Goal: Transaction & Acquisition: Obtain resource

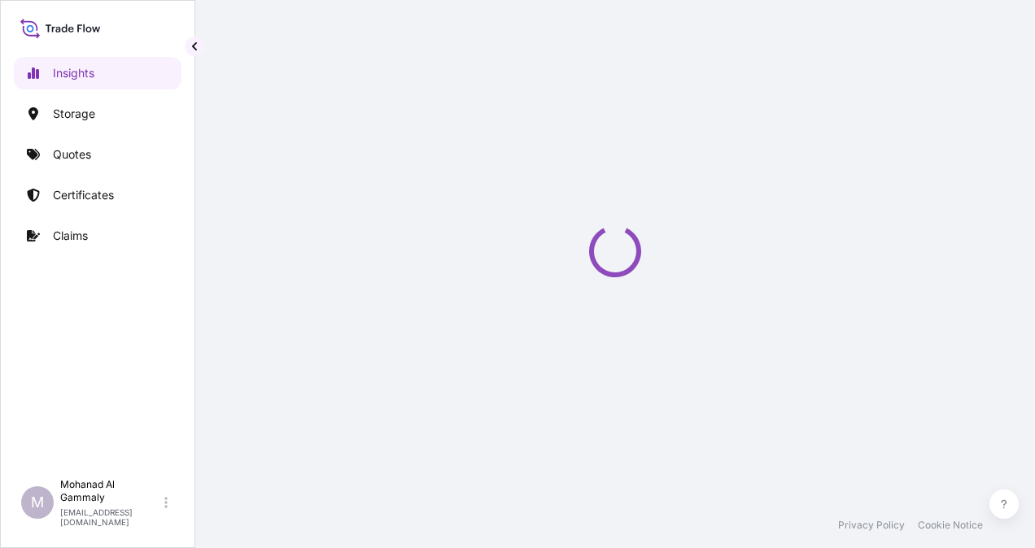
select select "2025"
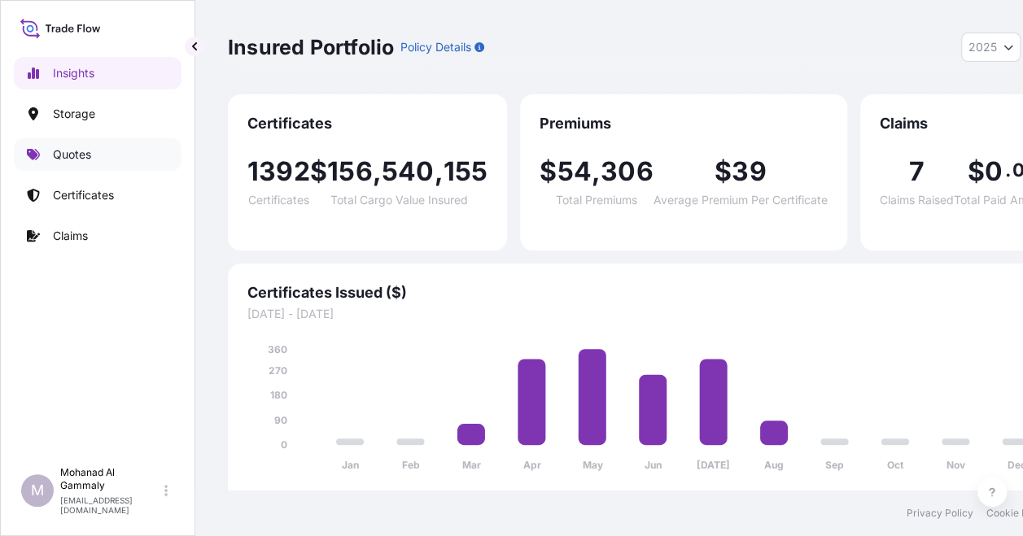
click at [72, 162] on p "Quotes" at bounding box center [72, 154] width 38 height 16
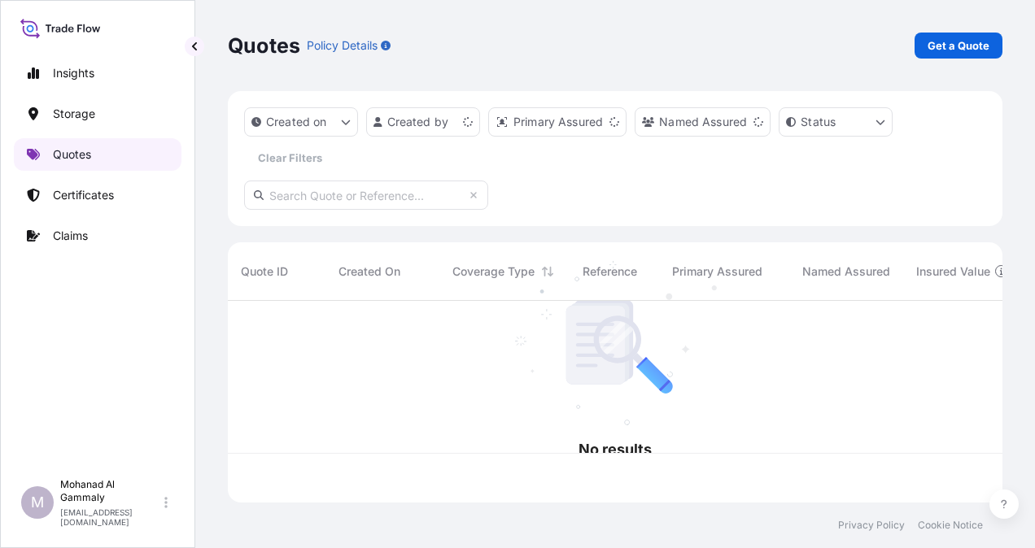
scroll to position [199, 762]
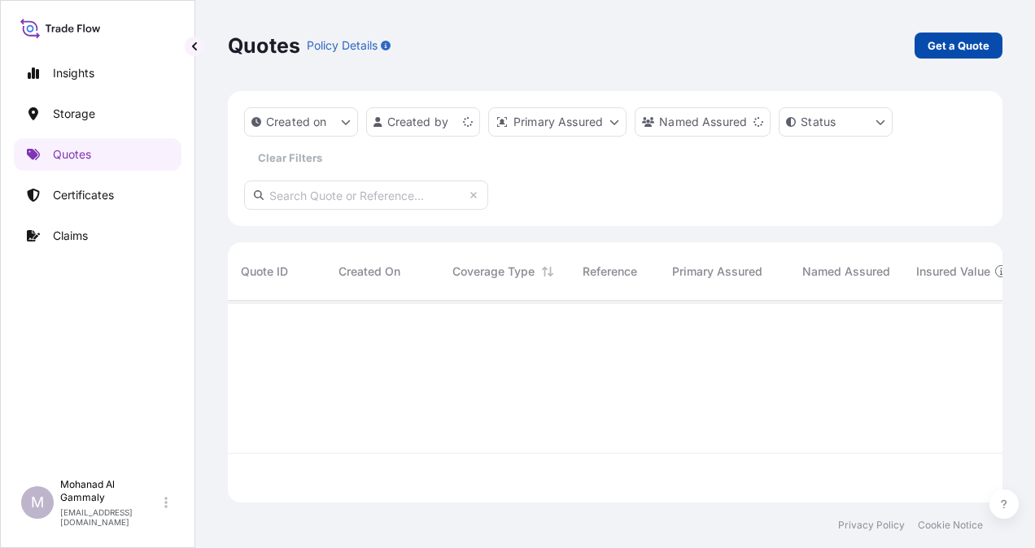
click at [939, 44] on p "Get a Quote" at bounding box center [959, 45] width 62 height 16
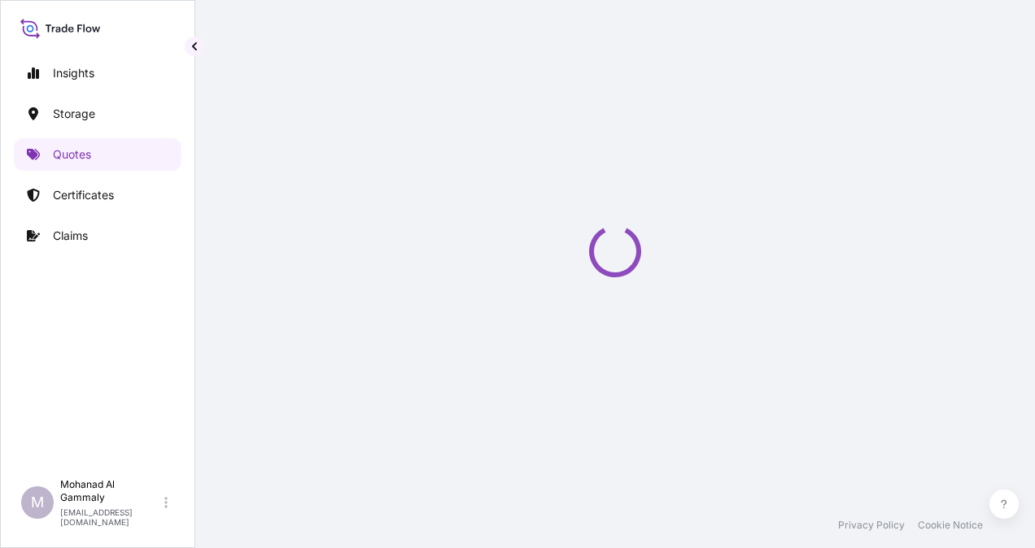
select select "Water"
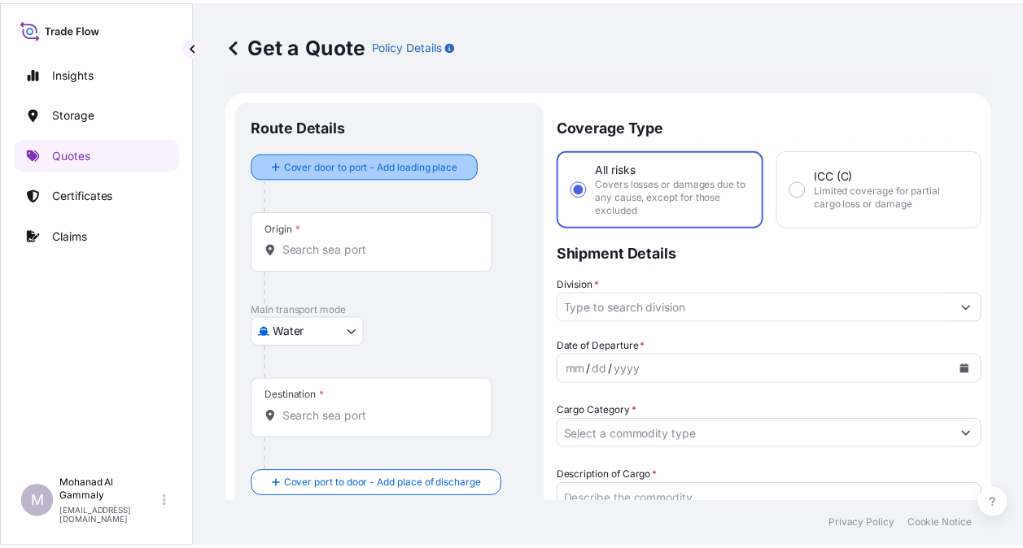
scroll to position [26, 0]
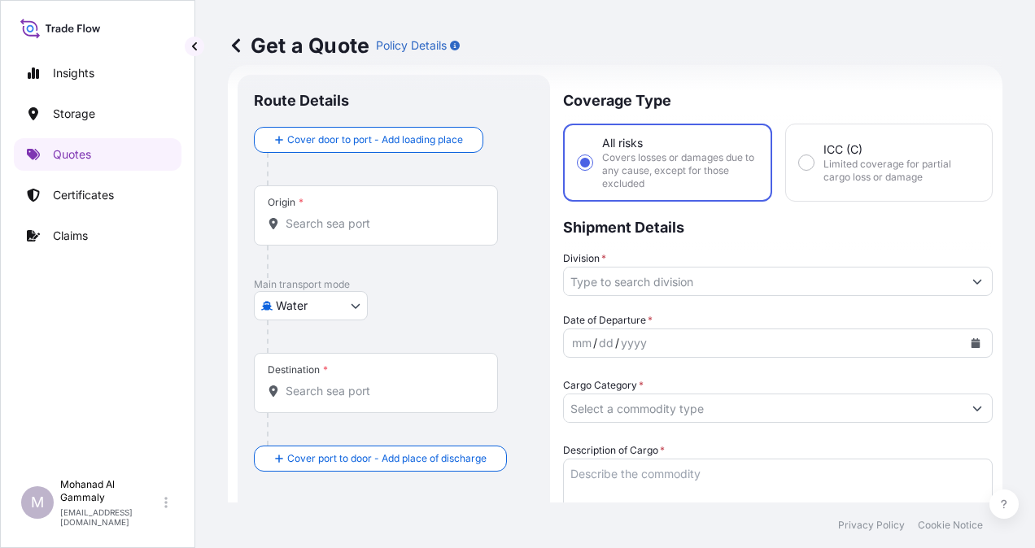
click at [385, 212] on div "Origin *" at bounding box center [376, 216] width 244 height 60
click at [385, 216] on input "Origin *" at bounding box center [382, 224] width 192 height 16
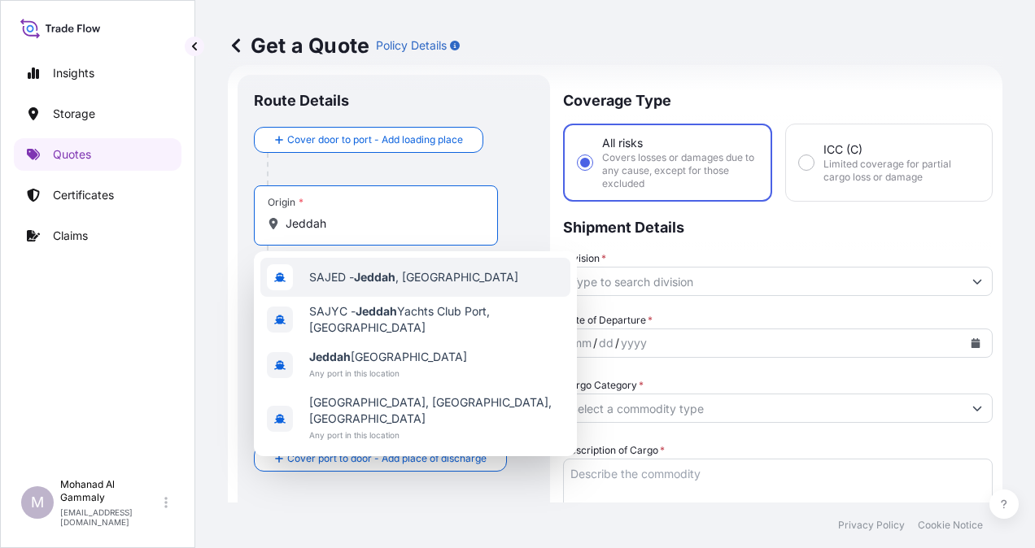
click at [369, 285] on div "SAJED - [GEOGRAPHIC_DATA] , [GEOGRAPHIC_DATA]" at bounding box center [415, 277] width 310 height 39
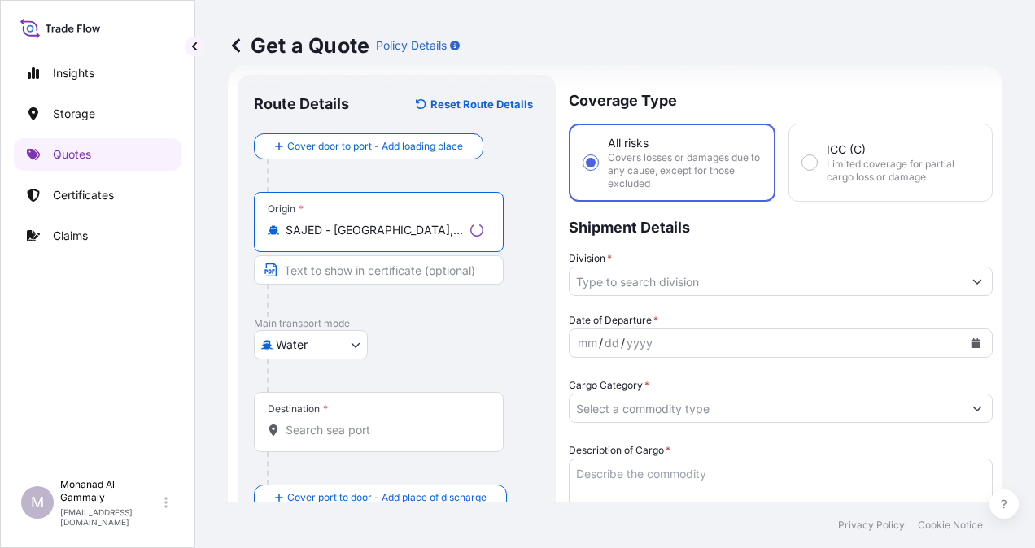
type input "SAJED - [GEOGRAPHIC_DATA], [GEOGRAPHIC_DATA]"
click at [309, 410] on div "Destination *" at bounding box center [298, 409] width 60 height 13
click at [309, 422] on input "Destination *" at bounding box center [385, 430] width 198 height 16
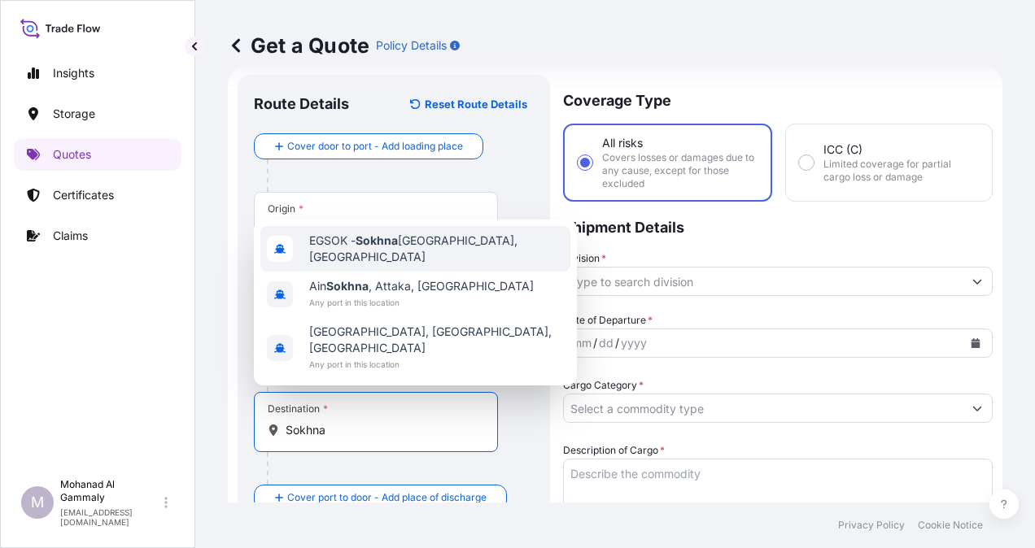
click at [345, 265] on span "EGSOK - [GEOGRAPHIC_DATA], [GEOGRAPHIC_DATA]" at bounding box center [436, 249] width 255 height 33
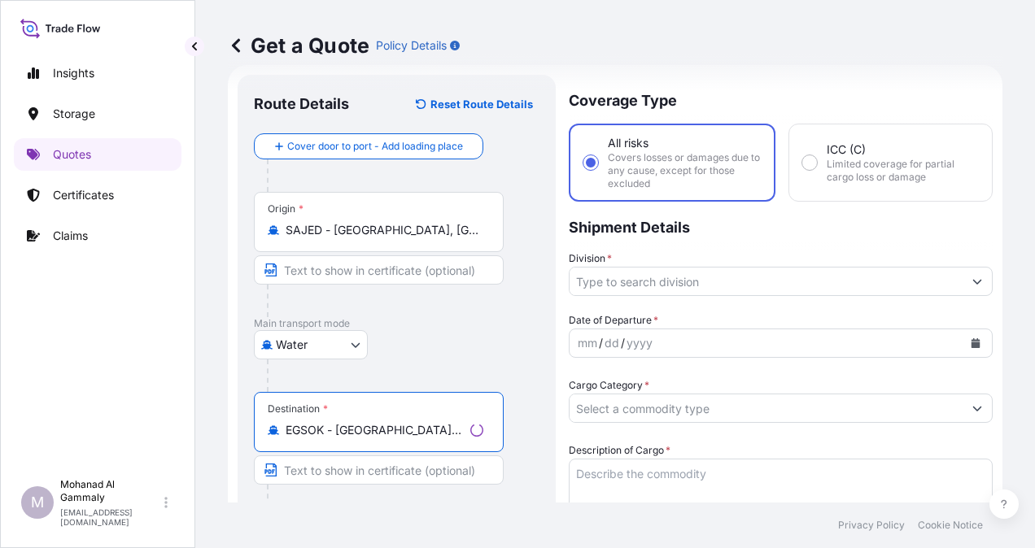
type input "EGSOK - [GEOGRAPHIC_DATA], [GEOGRAPHIC_DATA]"
click at [620, 286] on input "Division *" at bounding box center [766, 281] width 393 height 29
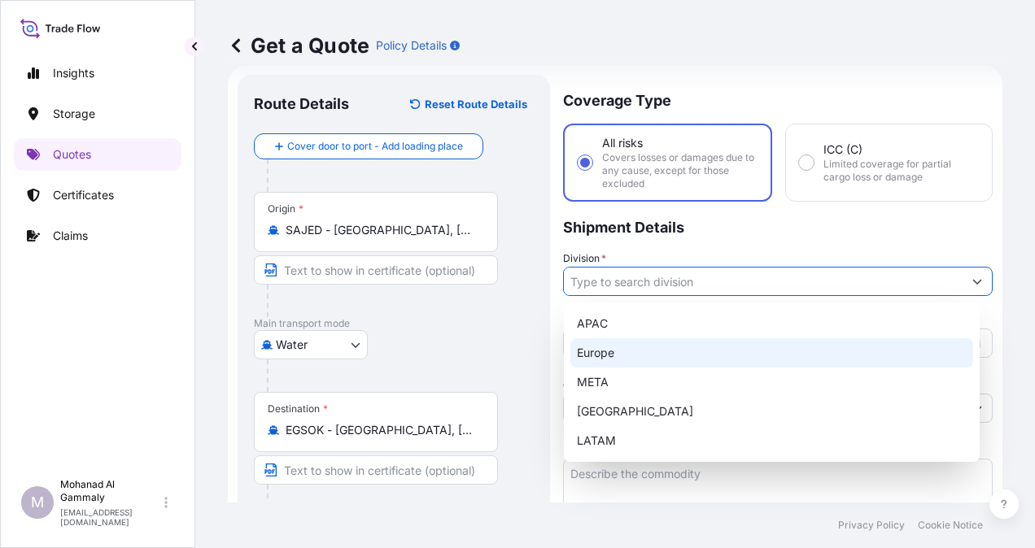
click at [593, 350] on div "Europe" at bounding box center [771, 353] width 403 height 29
type input "Europe"
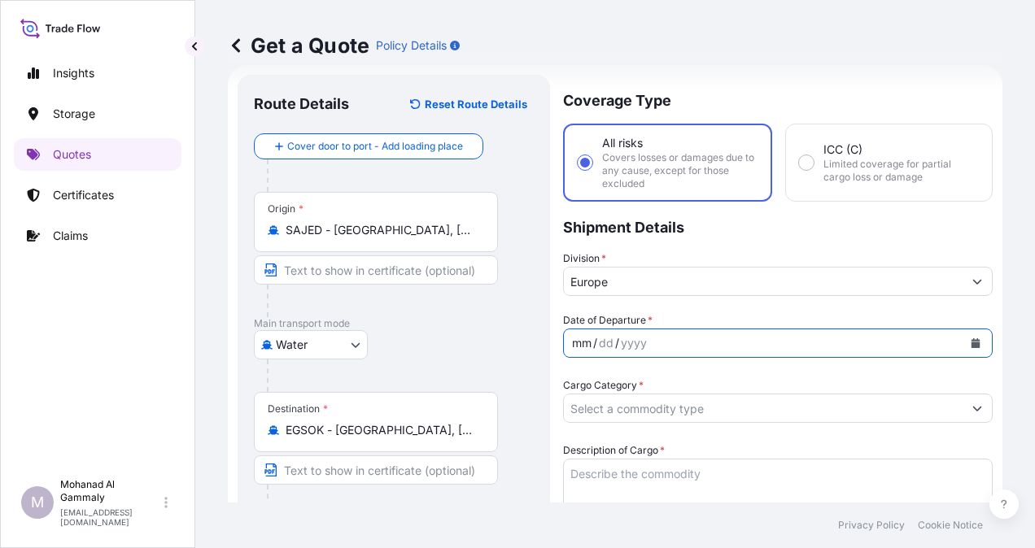
click at [593, 347] on div "/" at bounding box center [595, 344] width 4 height 20
click at [972, 340] on icon "Calendar" at bounding box center [976, 344] width 9 height 10
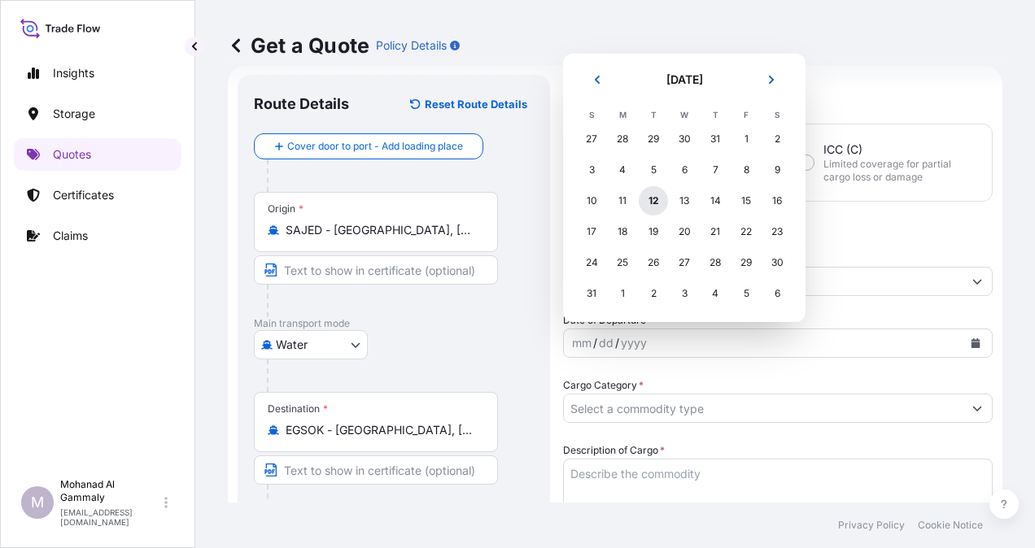
click at [651, 199] on div "12" at bounding box center [653, 200] width 29 height 29
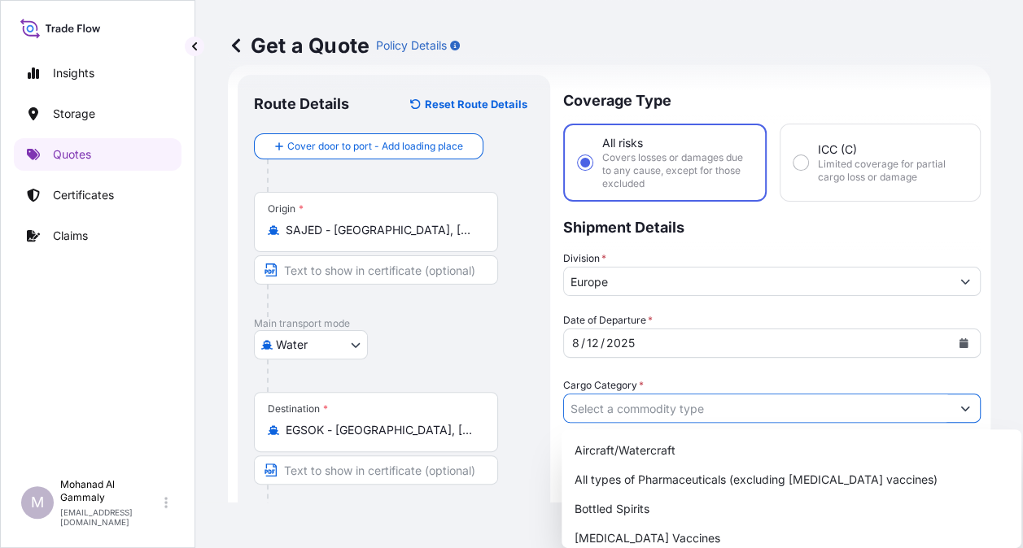
click at [698, 415] on input "Cargo Category *" at bounding box center [757, 408] width 387 height 29
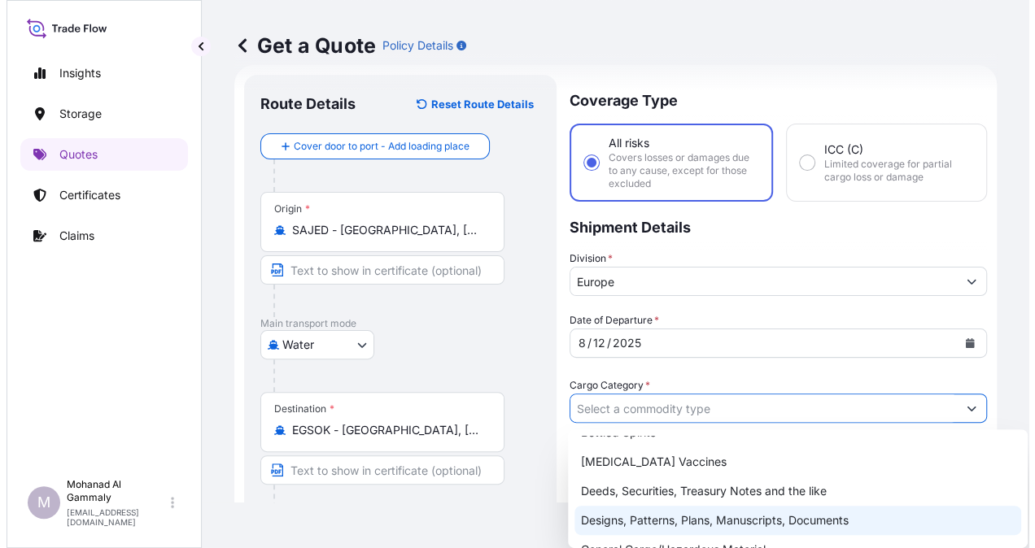
scroll to position [163, 0]
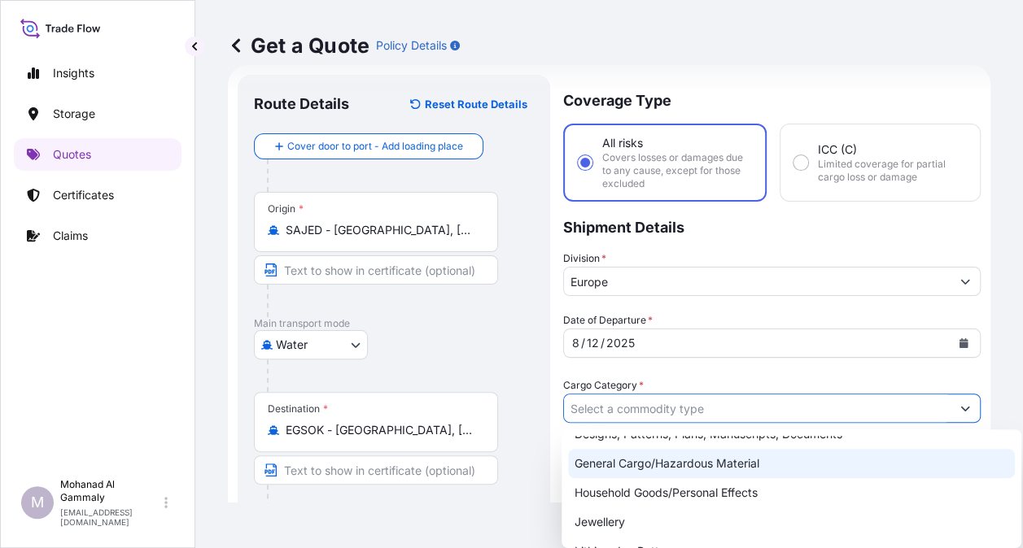
click at [640, 465] on div "General Cargo/Hazardous Material" at bounding box center [791, 463] width 447 height 29
type input "General Cargo/Hazardous Material"
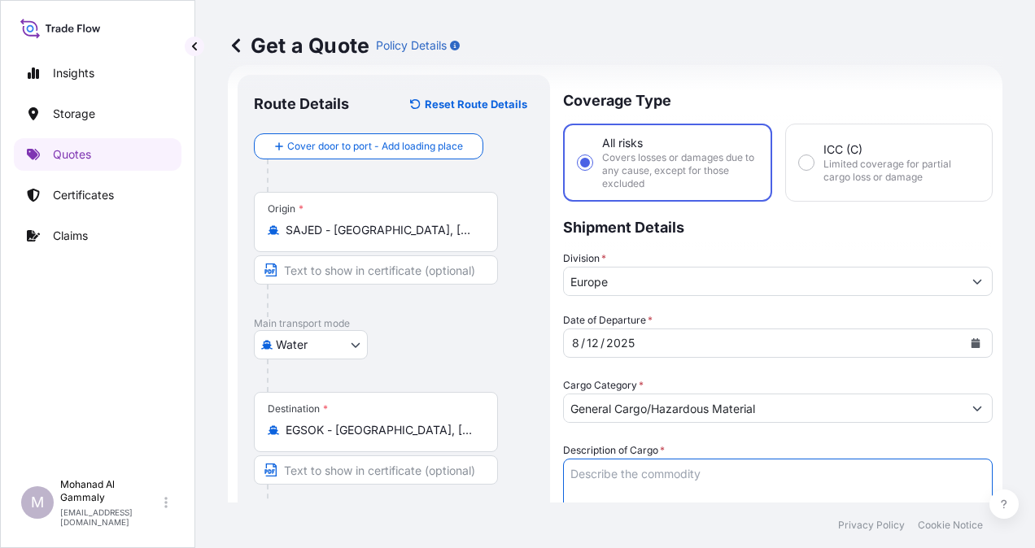
click at [638, 478] on textarea "Description of Cargo *" at bounding box center [778, 498] width 430 height 78
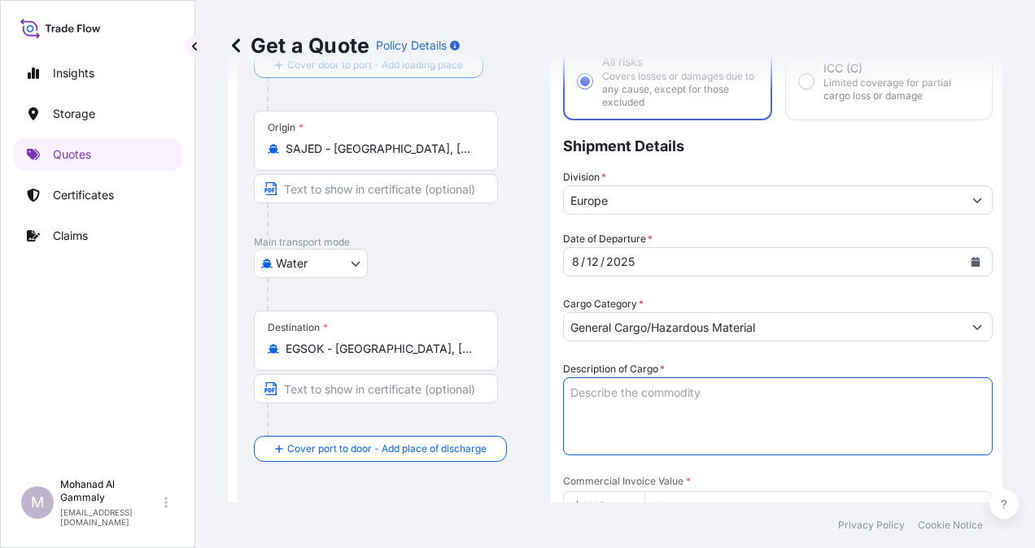
click at [636, 408] on textarea "Description of Cargo *" at bounding box center [778, 417] width 430 height 78
paste textarea "Food Items"
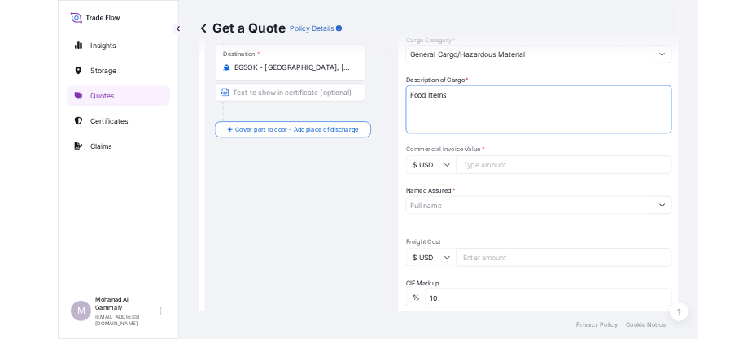
scroll to position [352, 0]
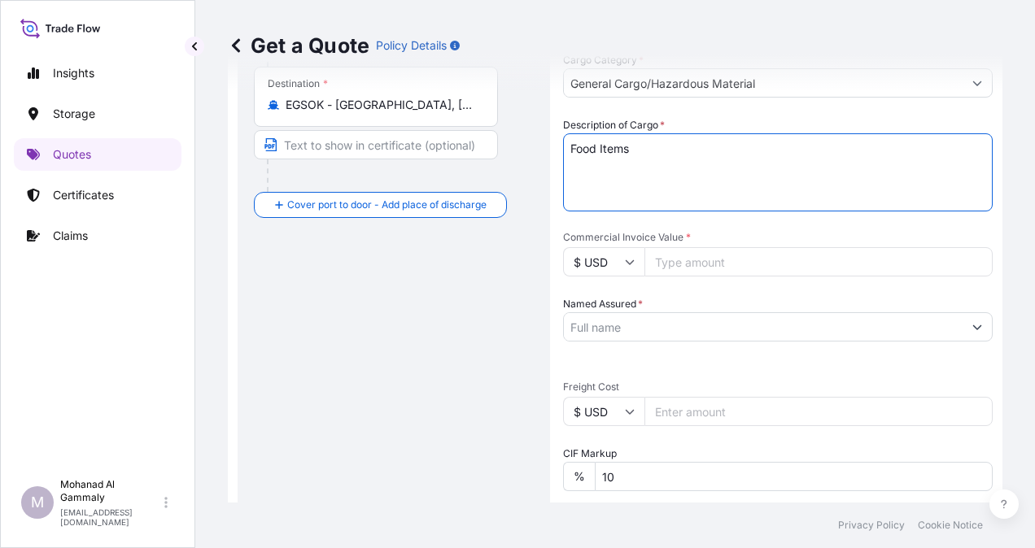
type textarea "Food Items"
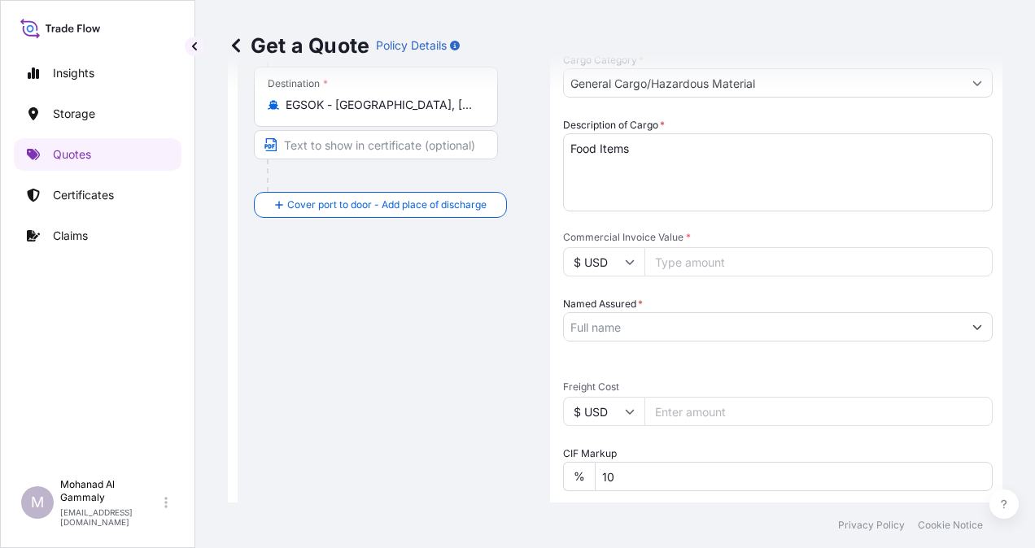
click at [677, 264] on input "Commercial Invoice Value *" at bounding box center [818, 261] width 348 height 29
type input "180446.40"
click at [604, 329] on input "Named Assured *" at bounding box center [757, 326] width 387 height 29
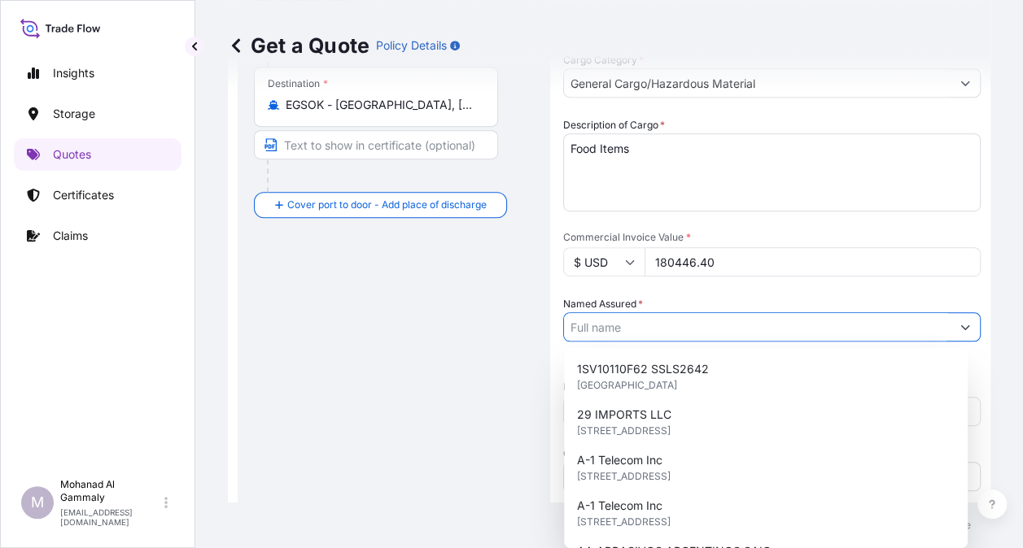
paste input "Pinehill Arabia Food Ltd."
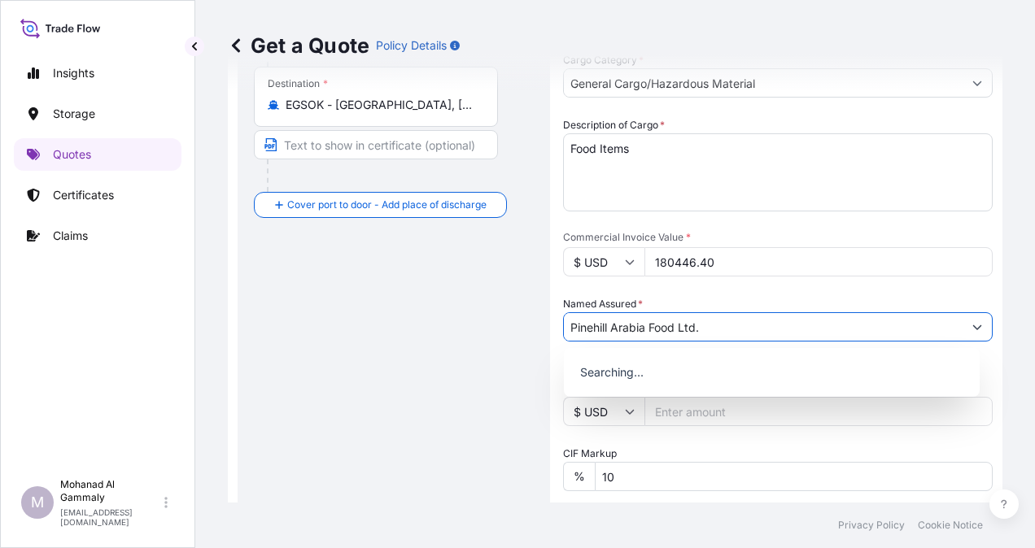
type input "Pinehill Arabia Food Ltd."
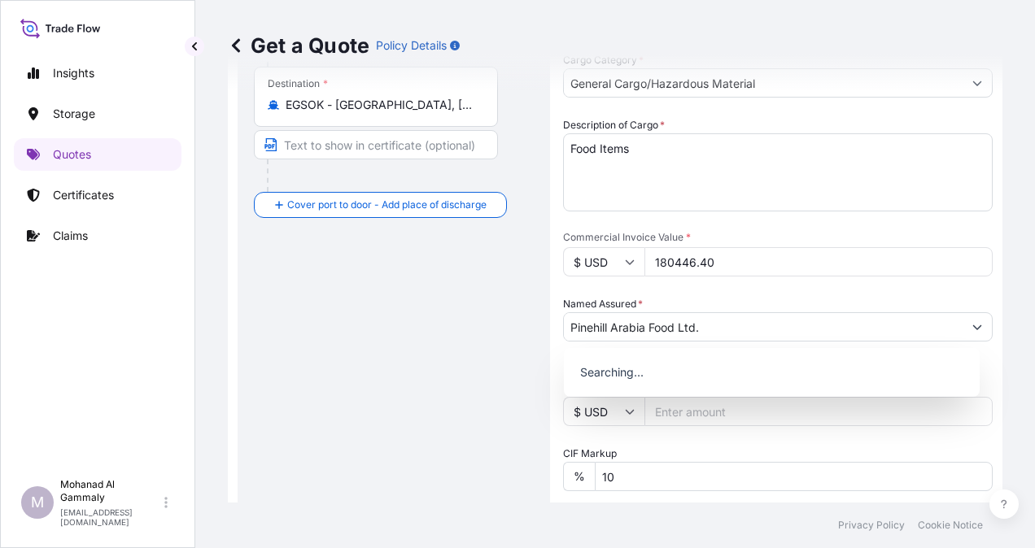
click at [742, 283] on div "Date of Departure * [DATE] Cargo Category * General Cargo/Hazardous Material De…" at bounding box center [778, 369] width 430 height 765
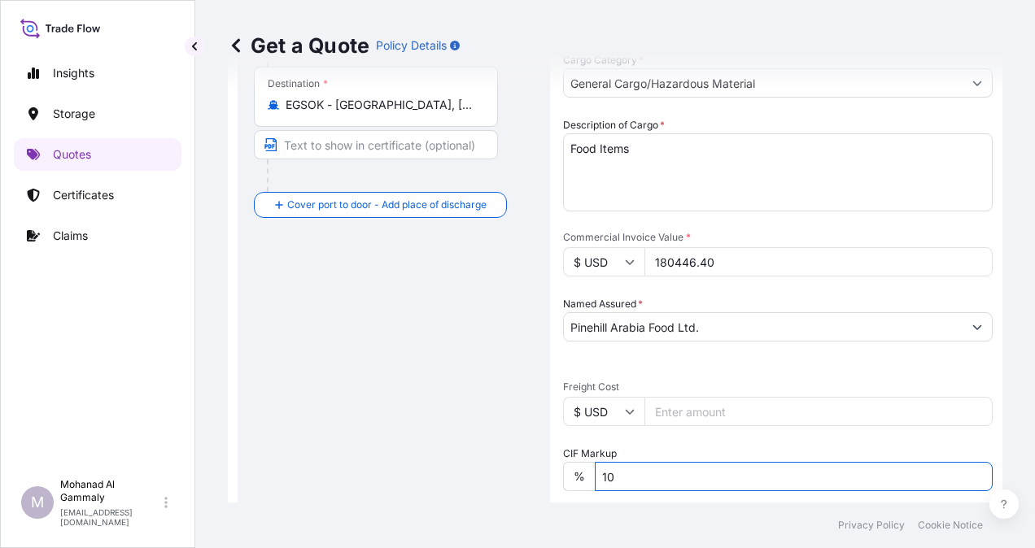
click at [649, 478] on input "10" at bounding box center [794, 476] width 398 height 29
type input "1"
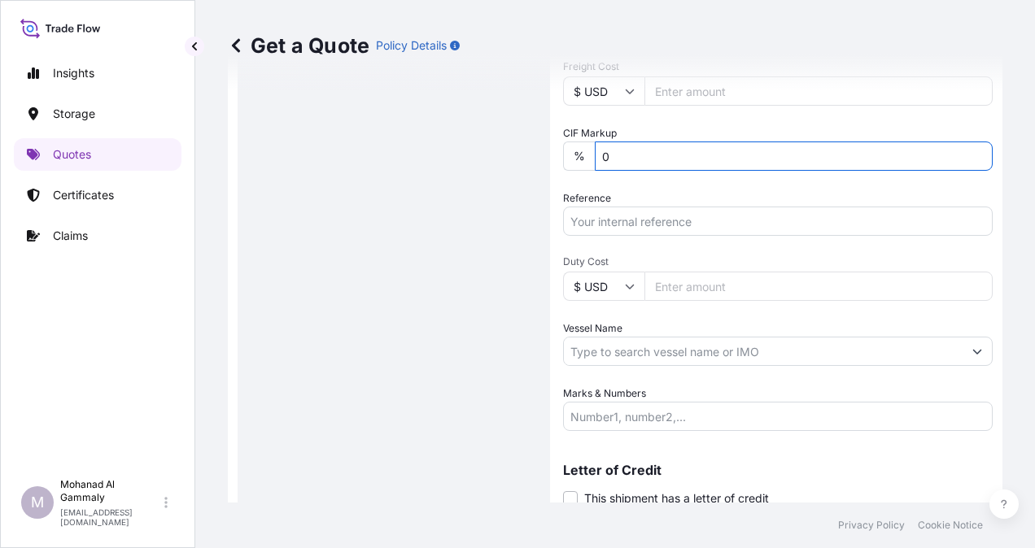
scroll to position [568, 0]
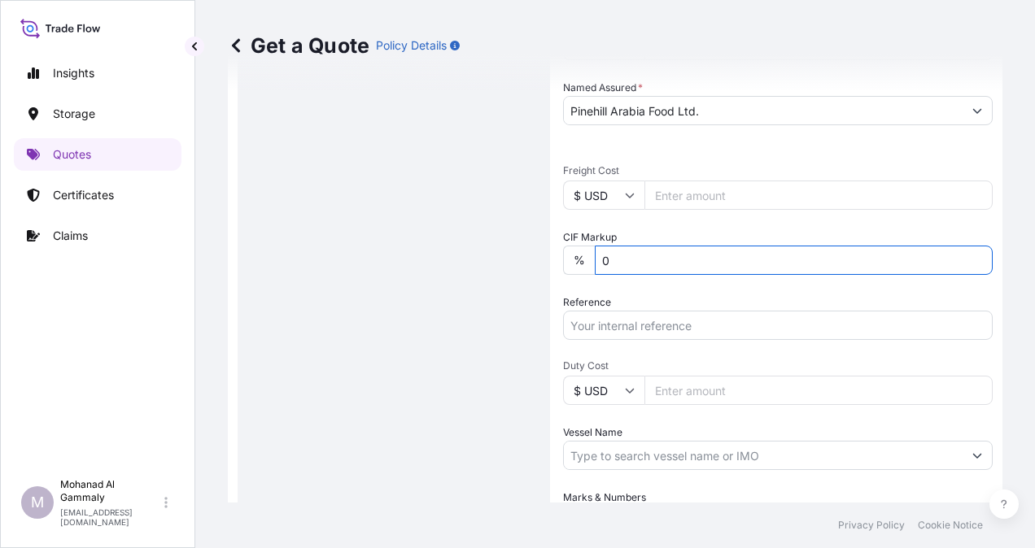
type input "0"
click at [642, 322] on input "Reference" at bounding box center [778, 325] width 430 height 29
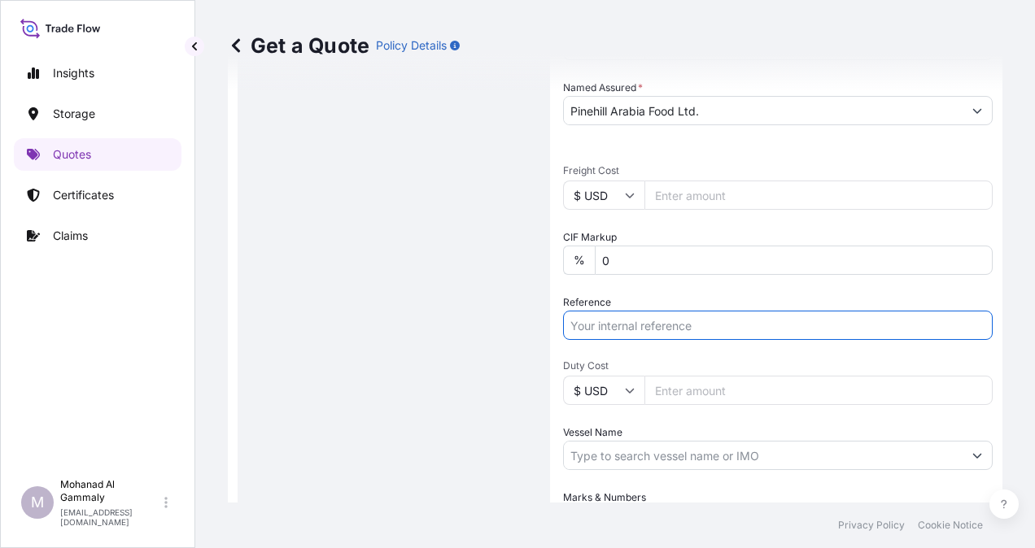
paste input "0119"
paste input "3315240532"
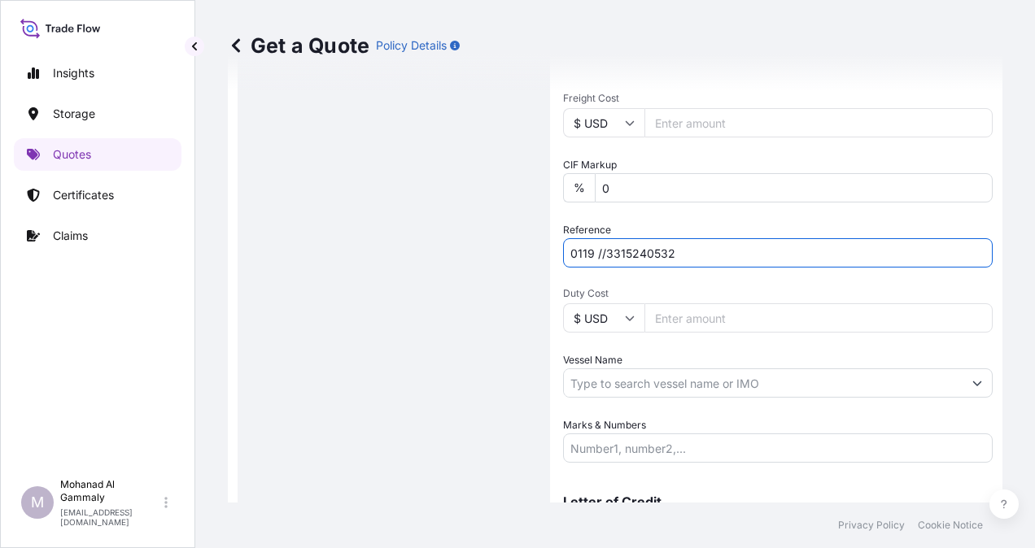
scroll to position [731, 0]
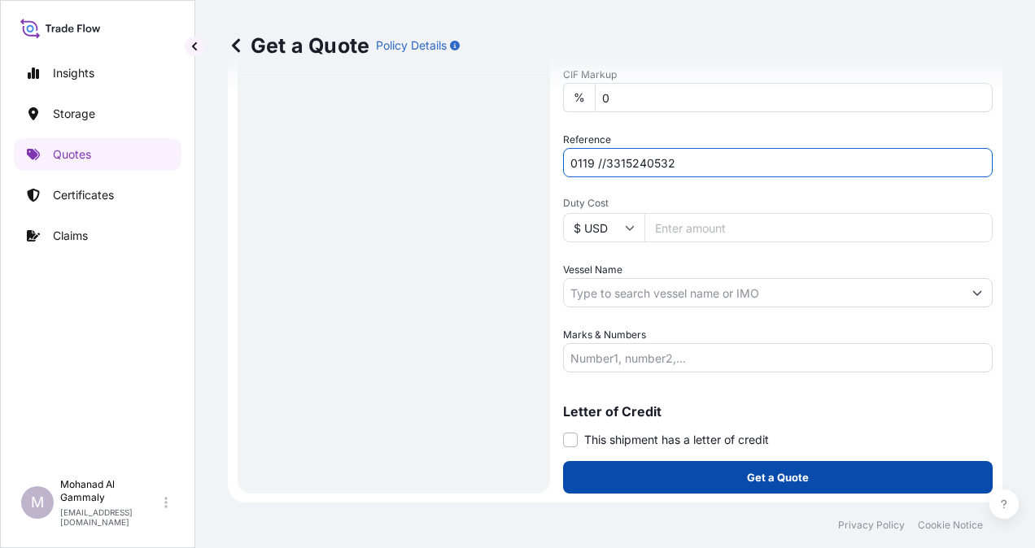
type input "0119 //3315240532"
click at [804, 475] on button "Get a Quote" at bounding box center [778, 477] width 430 height 33
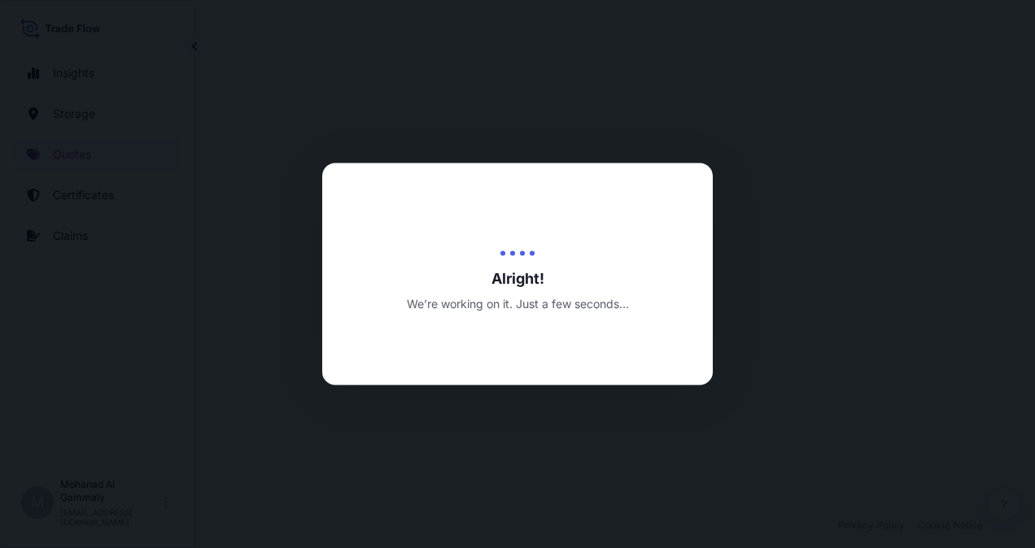
select select "Water"
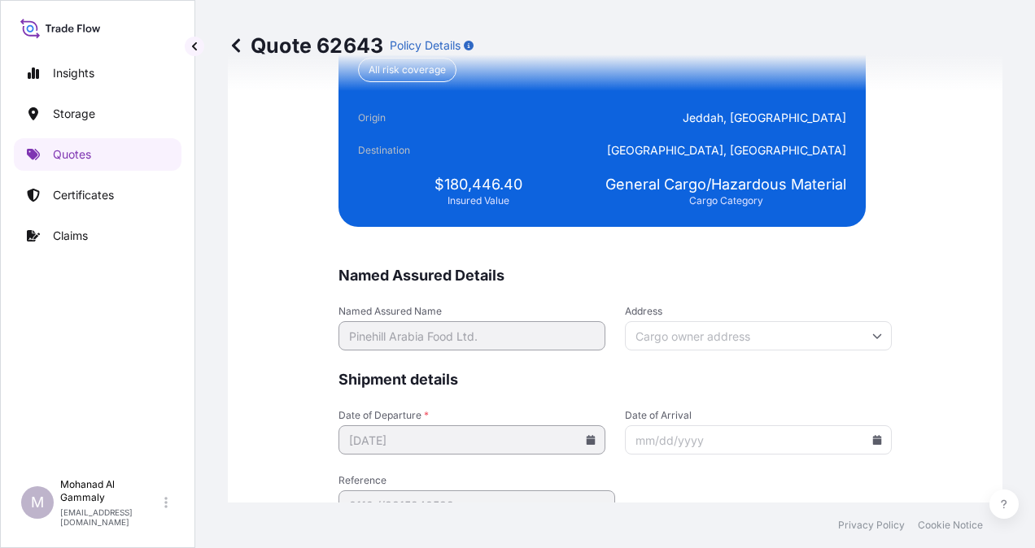
scroll to position [3990, 0]
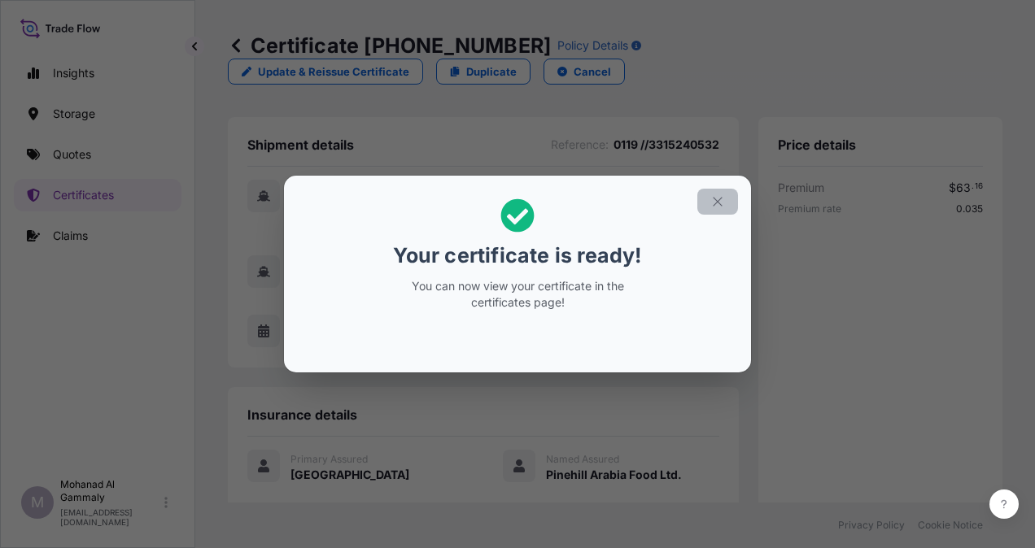
click at [713, 205] on icon "button" at bounding box center [717, 201] width 15 height 15
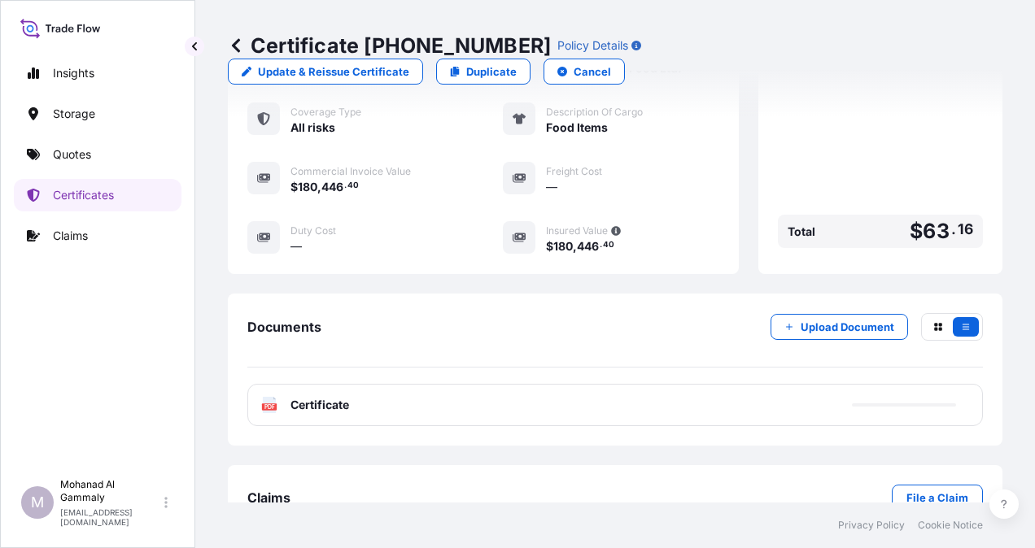
scroll to position [422, 0]
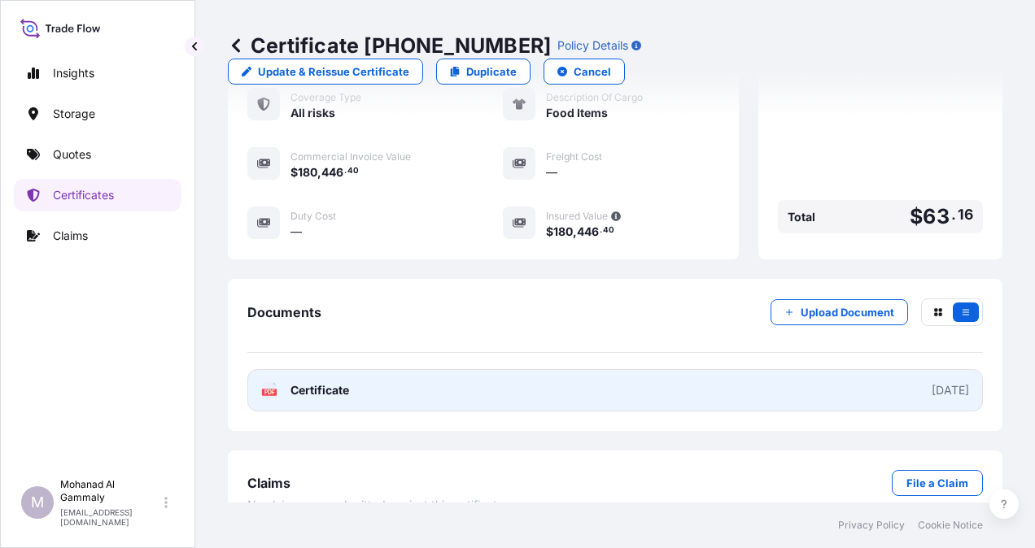
click at [932, 382] on div "[DATE]" at bounding box center [950, 390] width 37 height 16
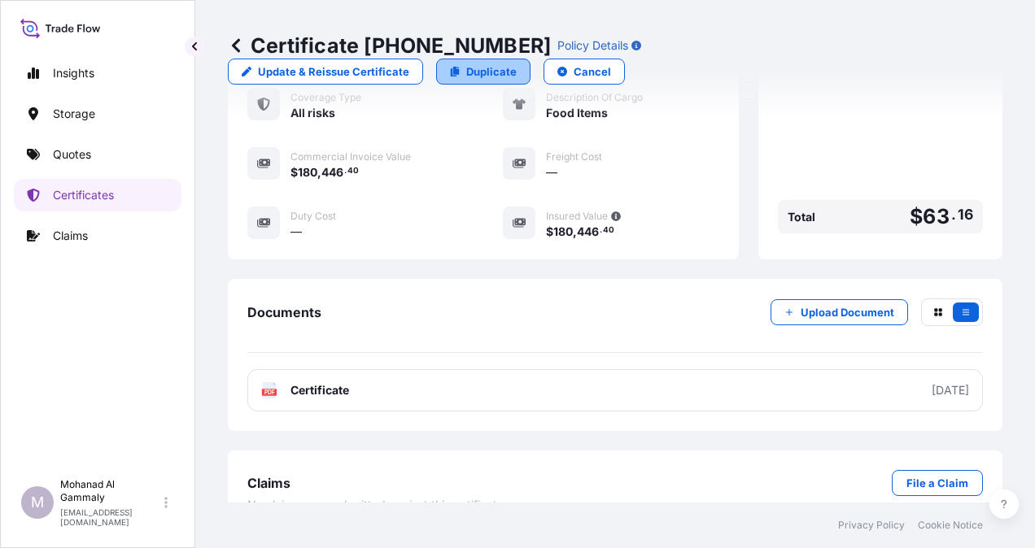
click at [517, 63] on p "Duplicate" at bounding box center [491, 71] width 50 height 16
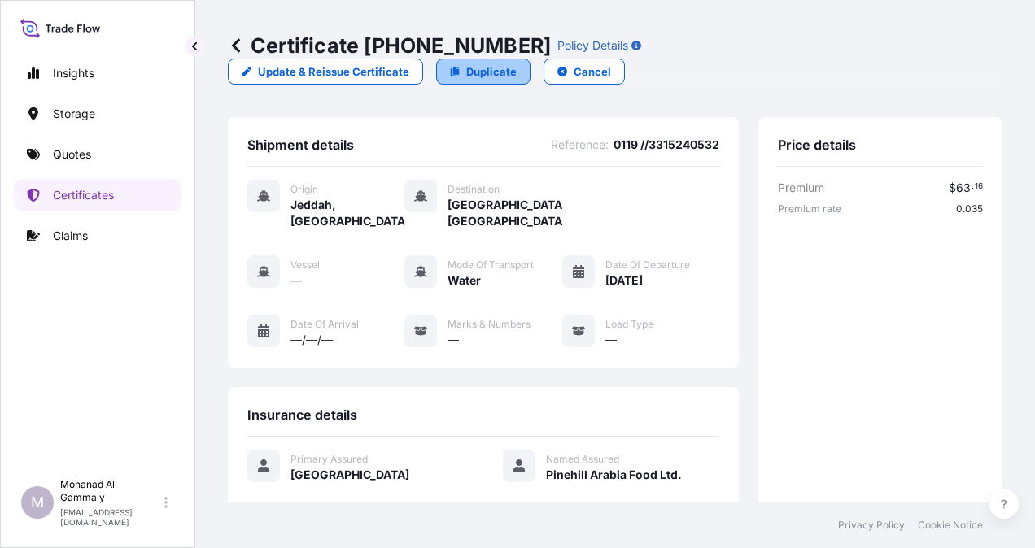
select select "Water"
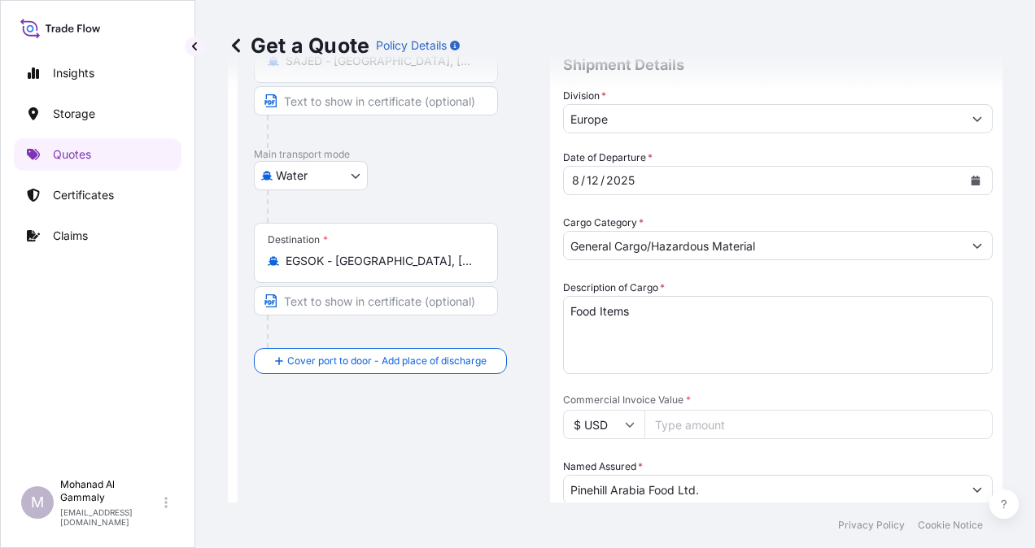
scroll to position [352, 0]
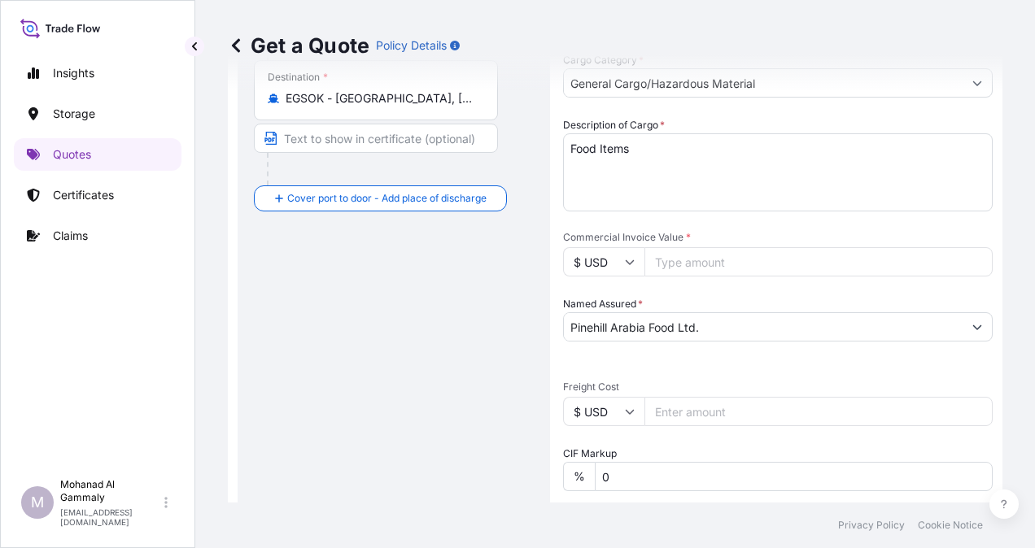
click at [714, 256] on input "Commercial Invoice Value *" at bounding box center [818, 261] width 348 height 29
click at [688, 264] on input "180" at bounding box center [818, 261] width 348 height 29
type input "180446.40"
click at [692, 354] on div "Date of Departure * [DATE] Cargo Category * General Cargo/Hazardous Material De…" at bounding box center [778, 369] width 430 height 765
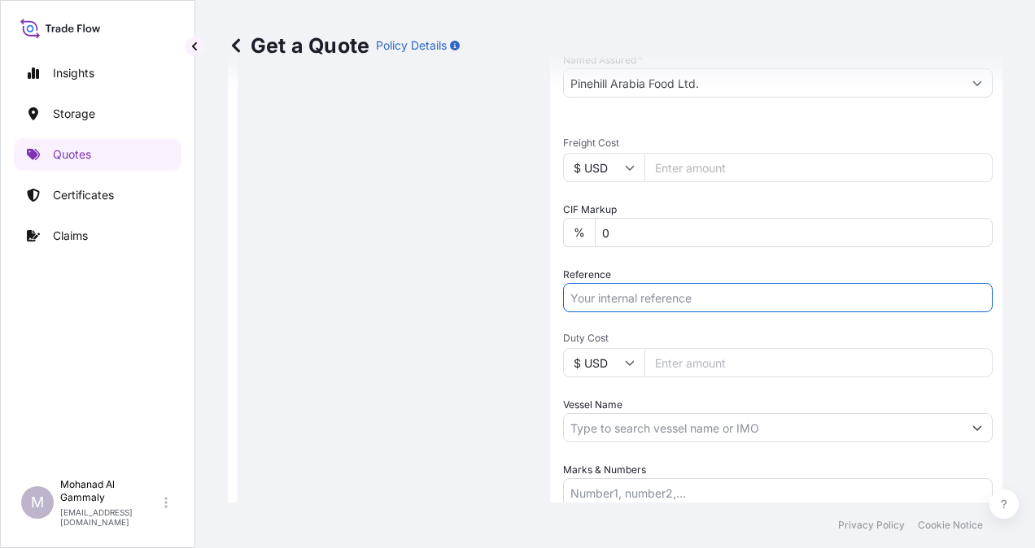
click at [631, 299] on input "Reference" at bounding box center [778, 297] width 430 height 29
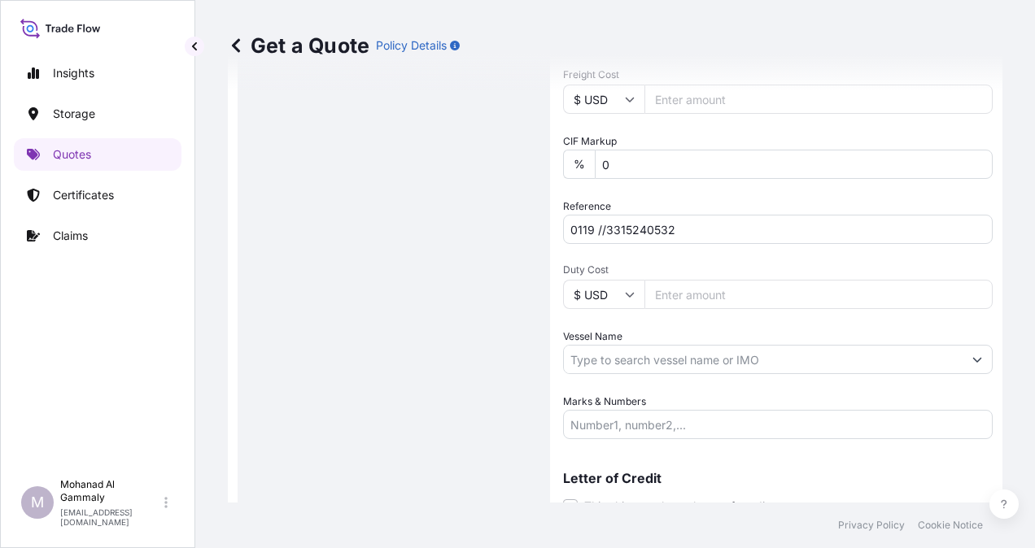
scroll to position [731, 0]
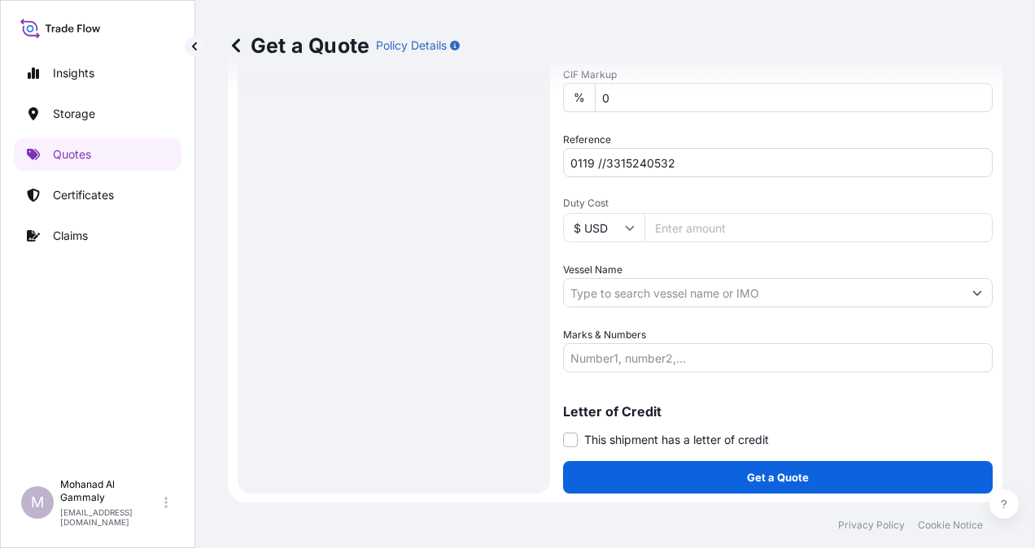
click at [593, 159] on input "0119 //3315240532" at bounding box center [778, 162] width 430 height 29
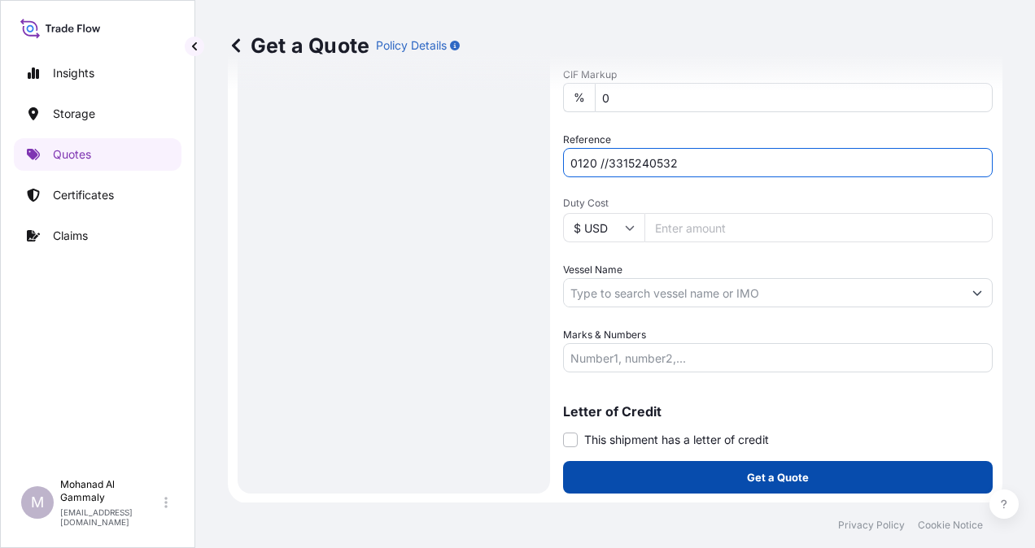
type input "0120 //3315240532"
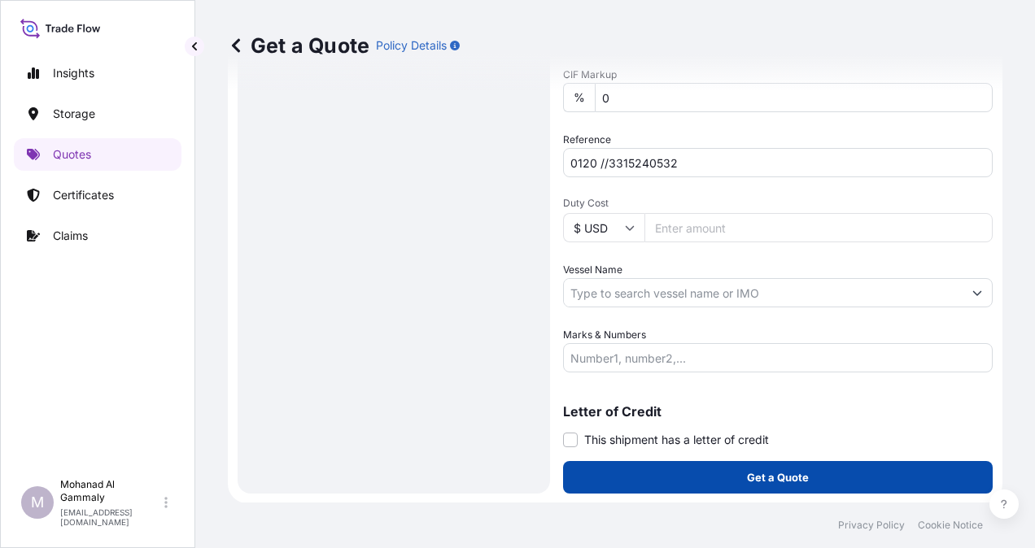
click at [776, 477] on p "Get a Quote" at bounding box center [778, 478] width 62 height 16
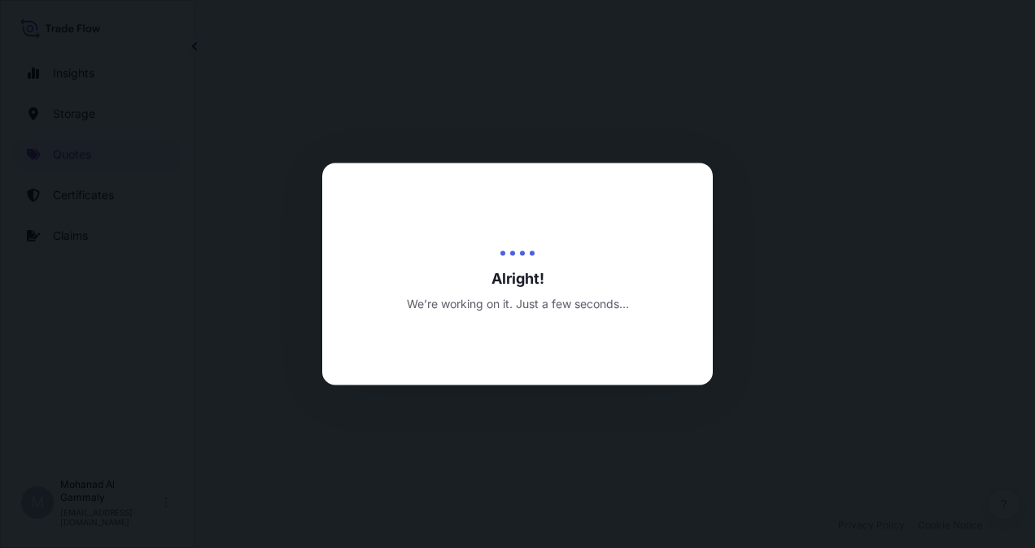
select select "Water"
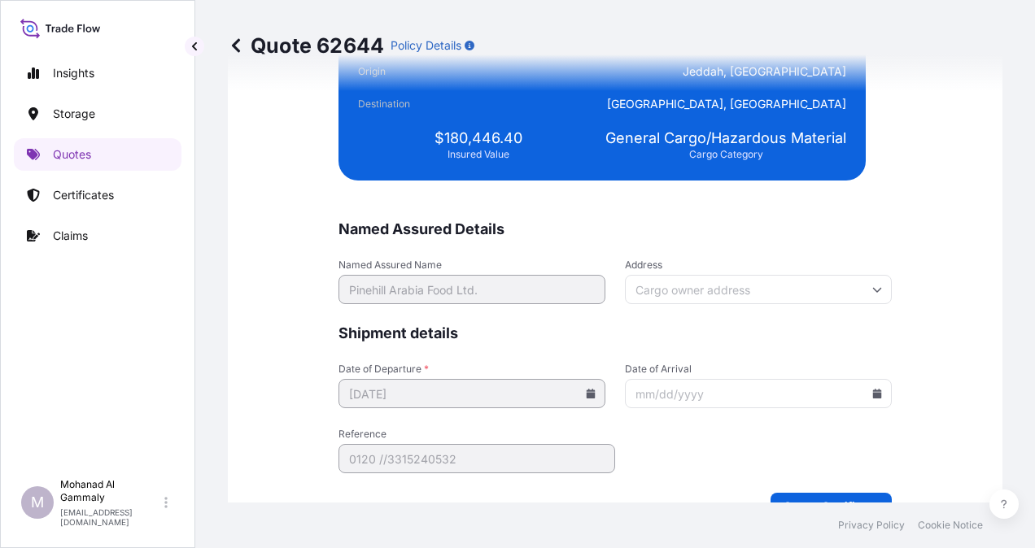
scroll to position [3990, 0]
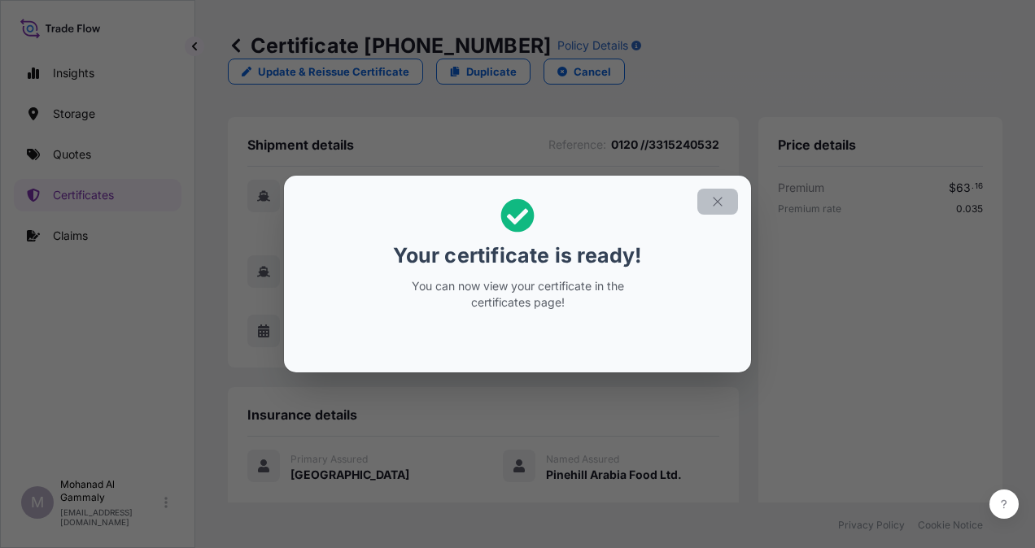
click at [719, 206] on icon "button" at bounding box center [717, 201] width 15 height 15
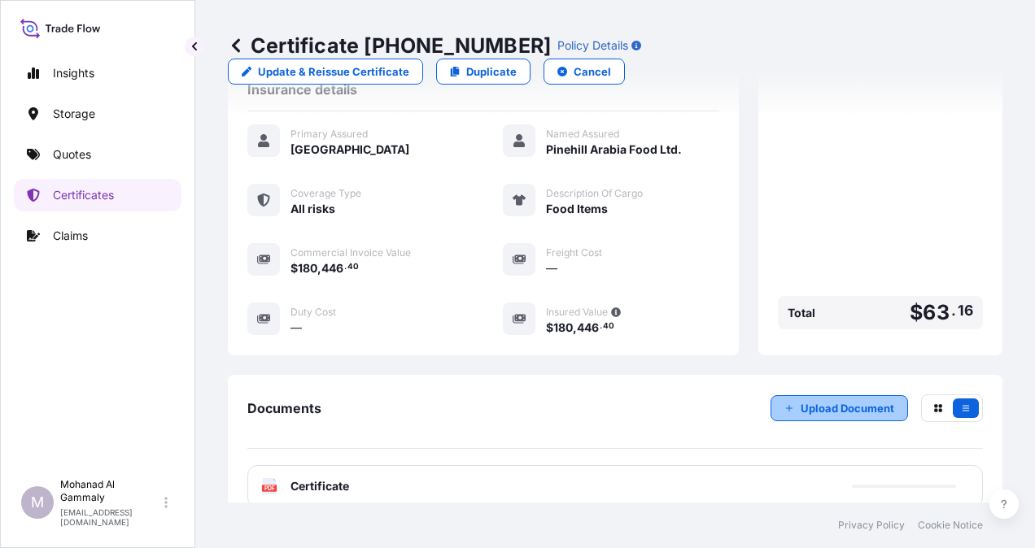
scroll to position [422, 0]
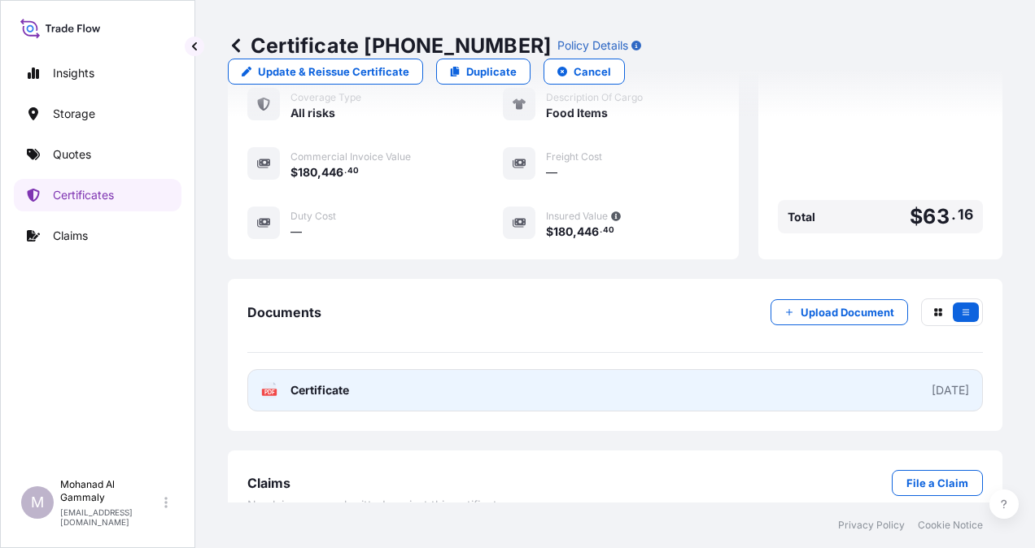
click at [932, 382] on div "[DATE]" at bounding box center [950, 390] width 37 height 16
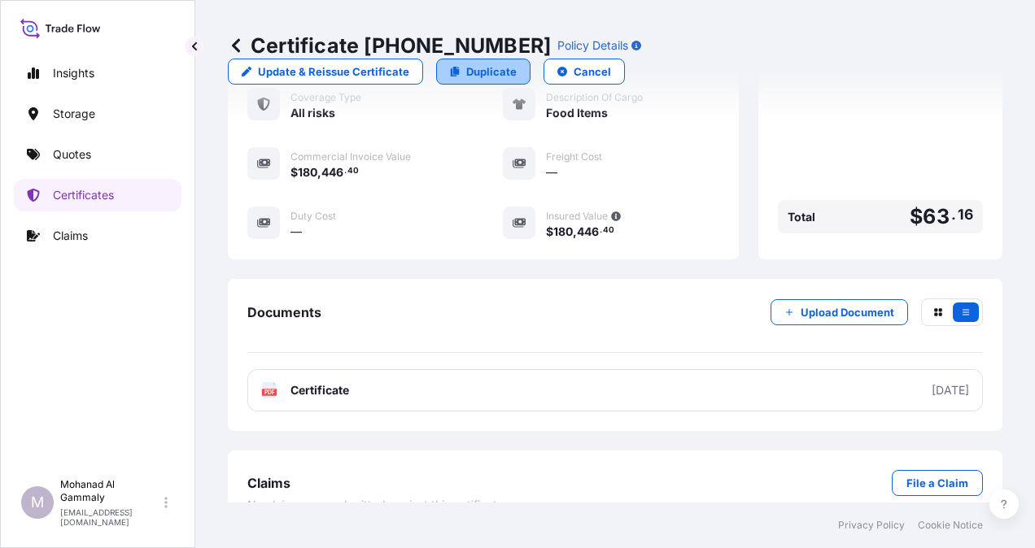
click at [517, 63] on p "Duplicate" at bounding box center [491, 71] width 50 height 16
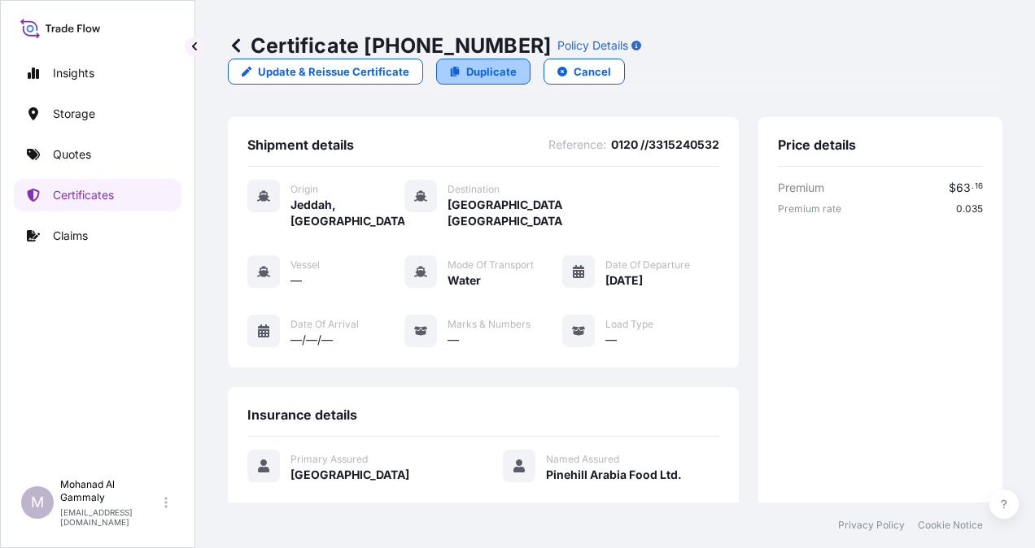
select select "Water"
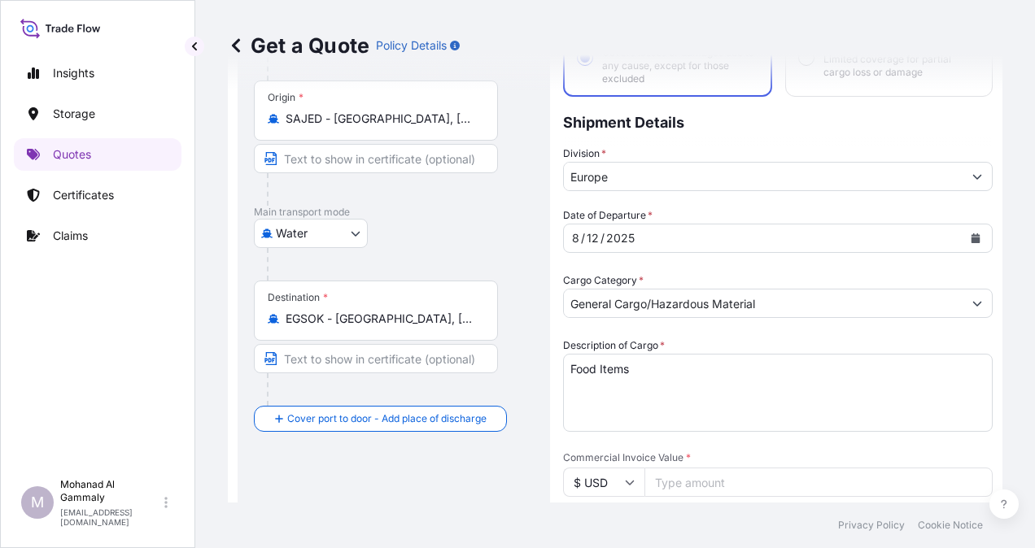
scroll to position [270, 0]
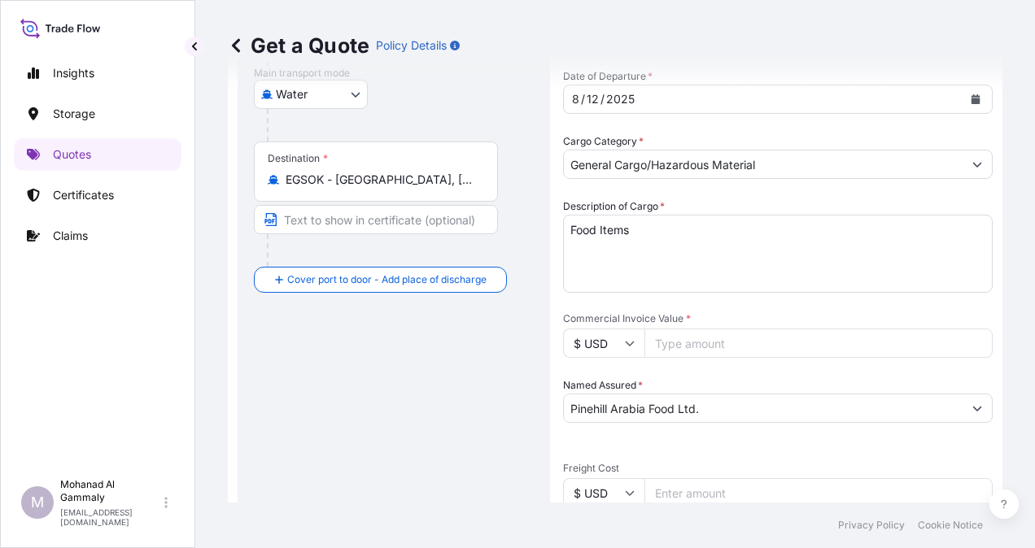
click at [718, 343] on input "Commercial Invoice Value *" at bounding box center [818, 343] width 348 height 29
click at [455, 404] on div "Route Details Cover door to port - Add loading place Place of loading Road / [G…" at bounding box center [394, 392] width 280 height 1091
click at [752, 344] on input "162106.40" at bounding box center [818, 343] width 348 height 29
type input "1"
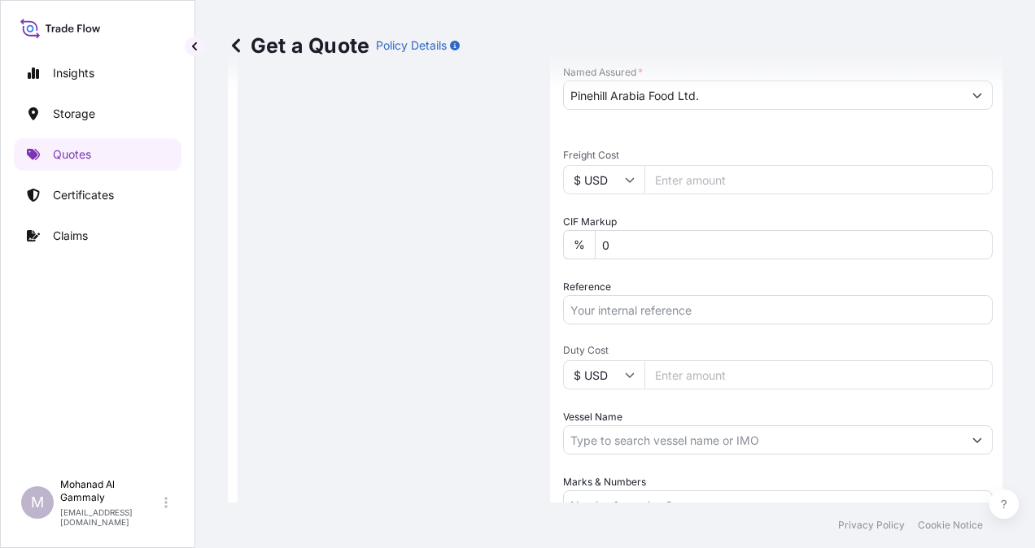
scroll to position [596, 0]
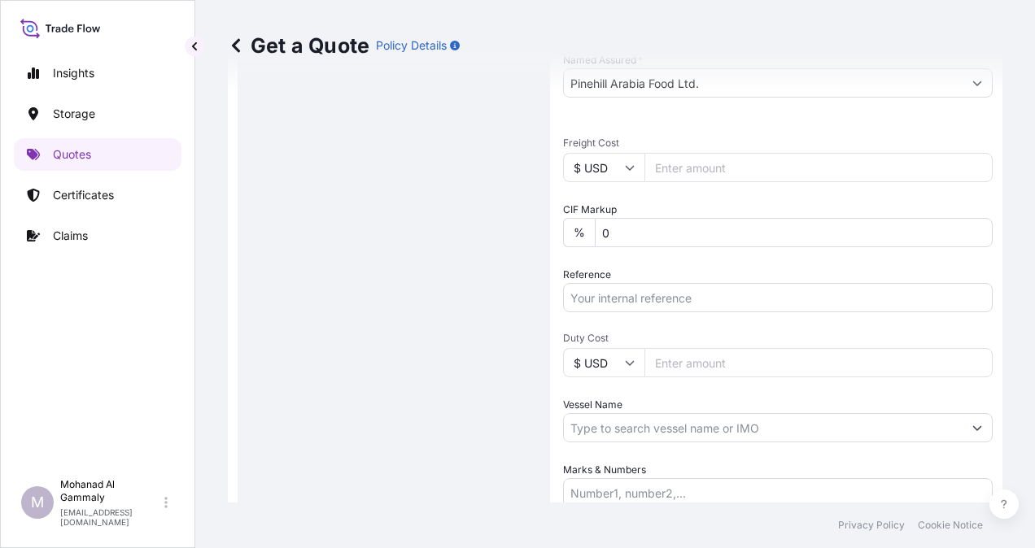
type input "162106"
click at [657, 299] on input "Reference" at bounding box center [778, 297] width 430 height 29
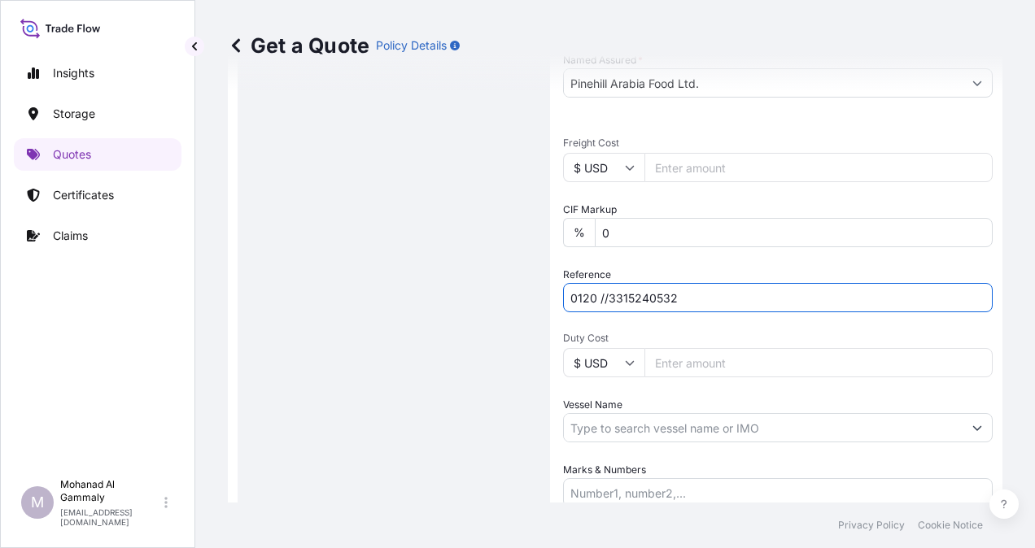
click at [594, 298] on input "0120 //3315240532" at bounding box center [778, 297] width 430 height 29
type input "0121 //3315240532"
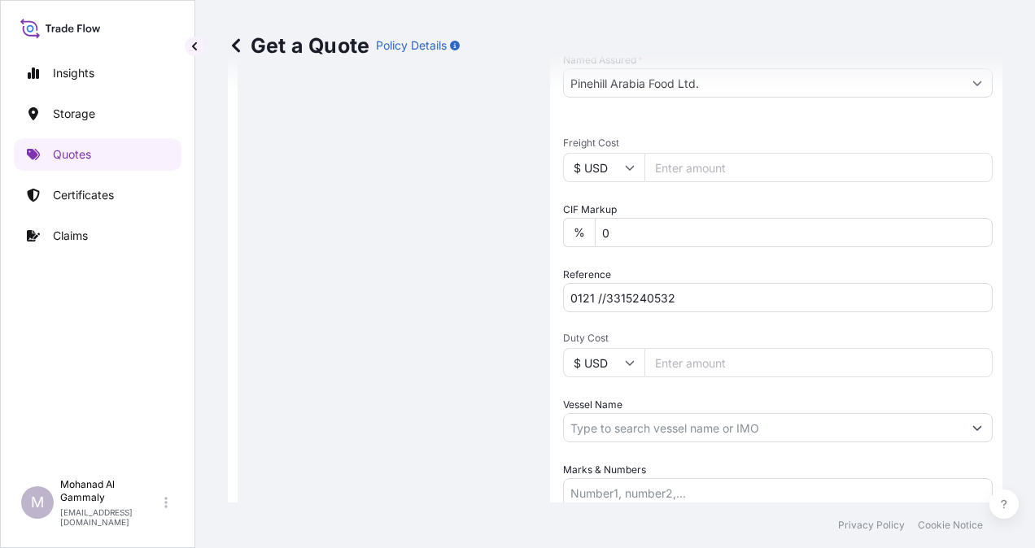
click at [530, 331] on div "Route Details Cover door to port - Add loading place Place of loading Road / [G…" at bounding box center [394, 67] width 280 height 1091
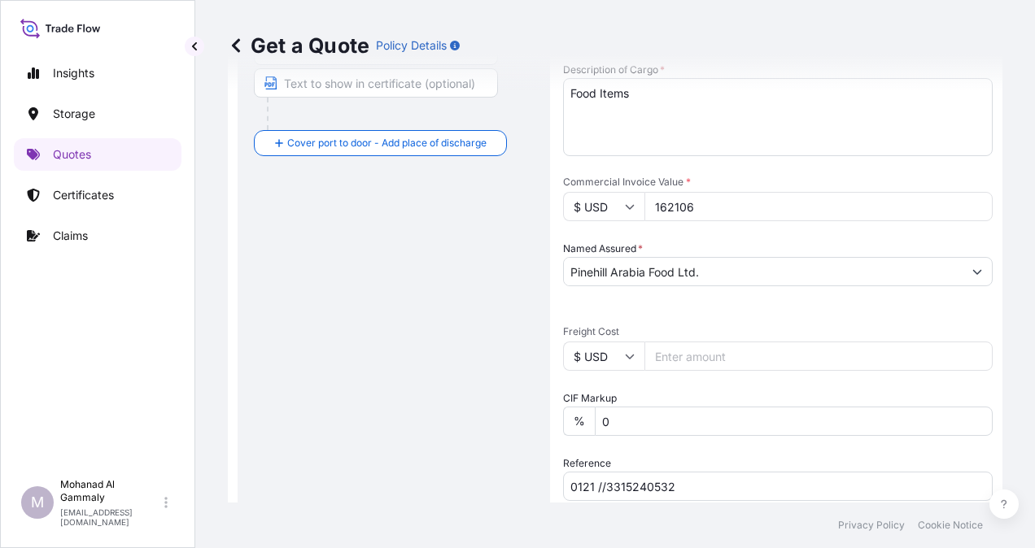
scroll to position [731, 0]
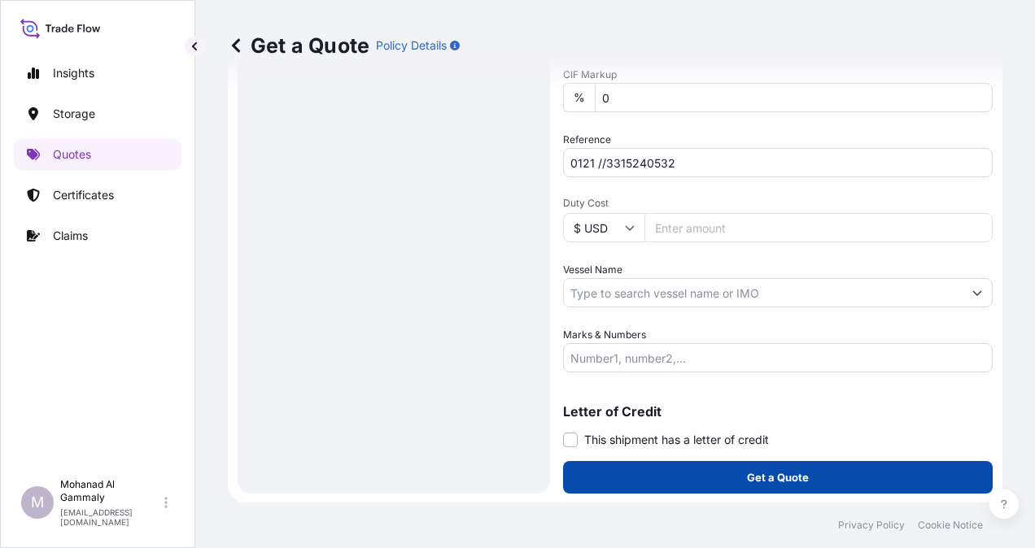
click at [701, 476] on button "Get a Quote" at bounding box center [778, 477] width 430 height 33
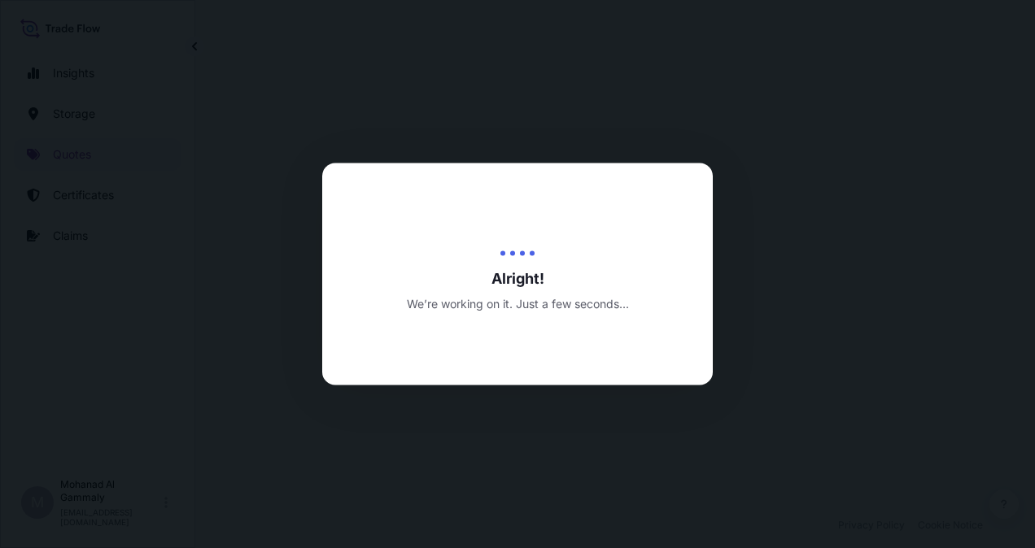
select select "Water"
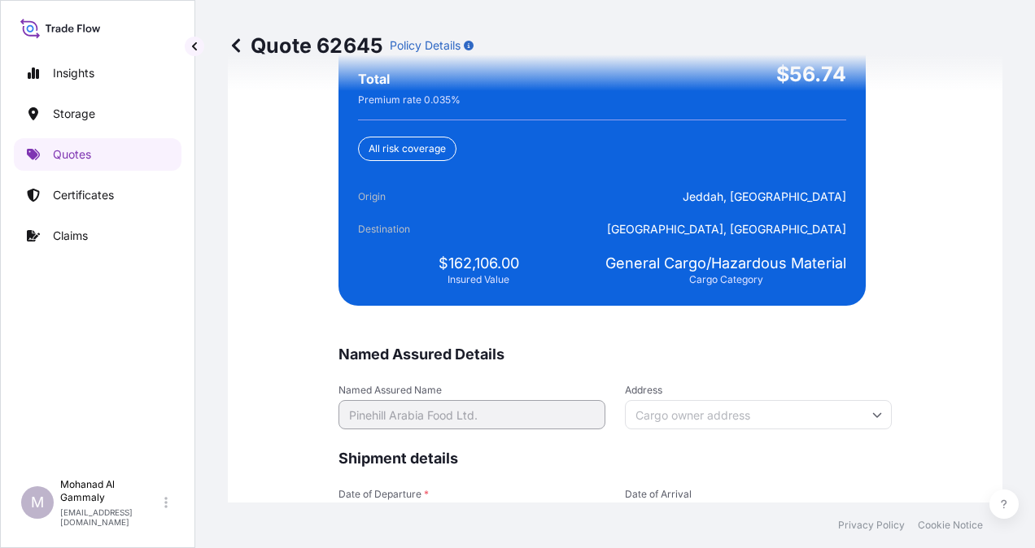
scroll to position [3990, 0]
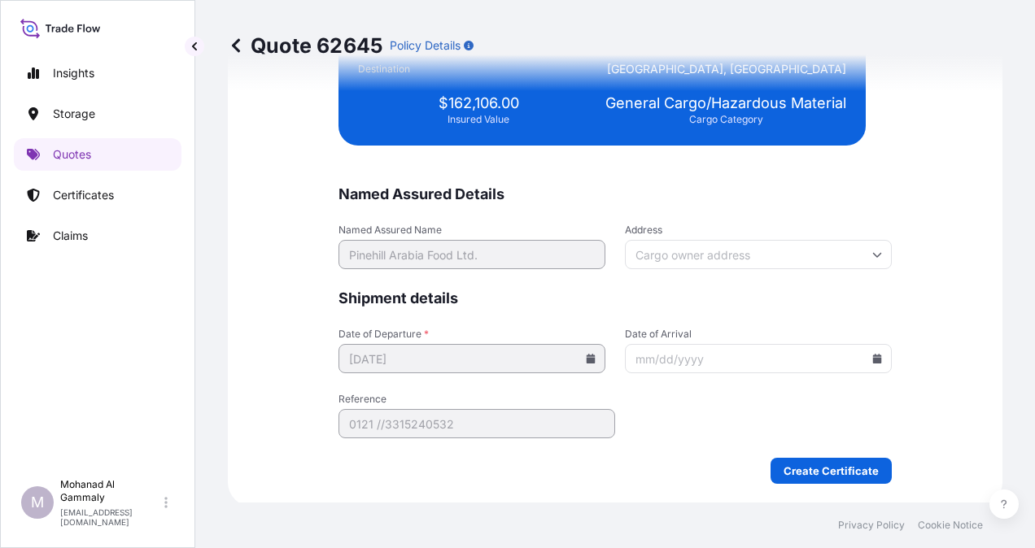
click at [806, 481] on div "We just need a few more details before we issue the certificate Named Assured D…" at bounding box center [615, 107] width 775 height 800
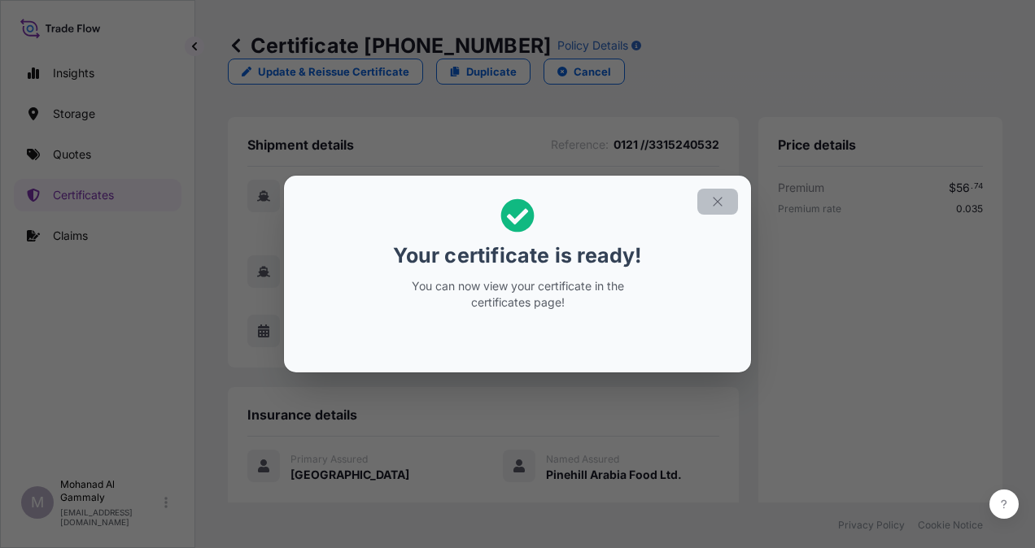
click at [715, 199] on icon "button" at bounding box center [717, 201] width 9 height 9
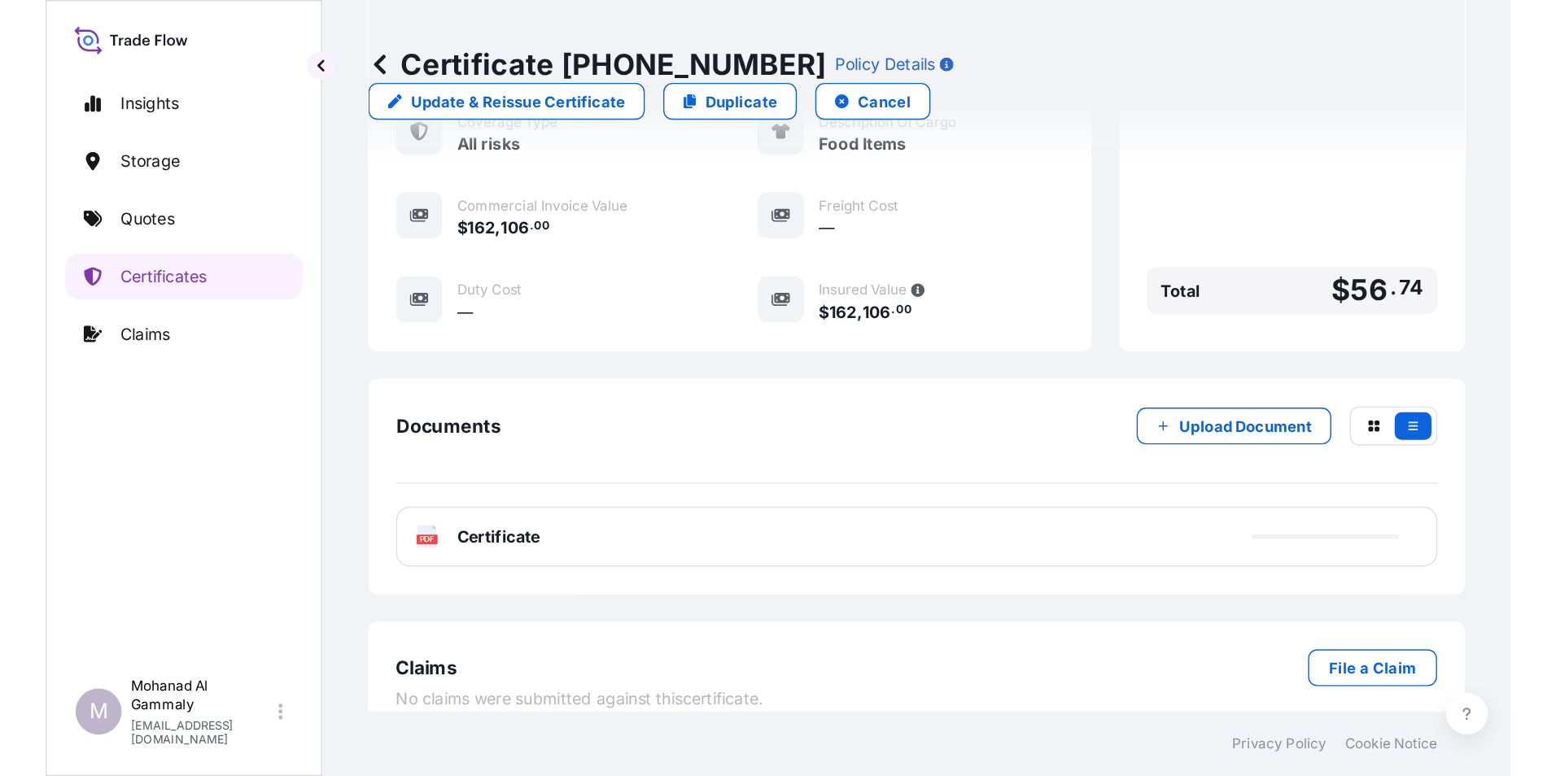
scroll to position [448, 0]
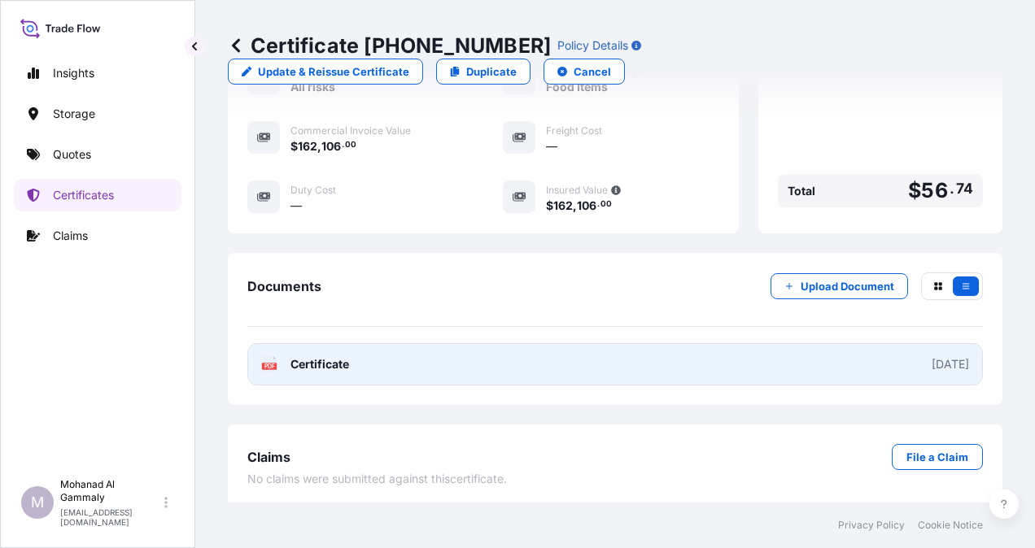
click at [932, 357] on div "[DATE]" at bounding box center [950, 364] width 37 height 16
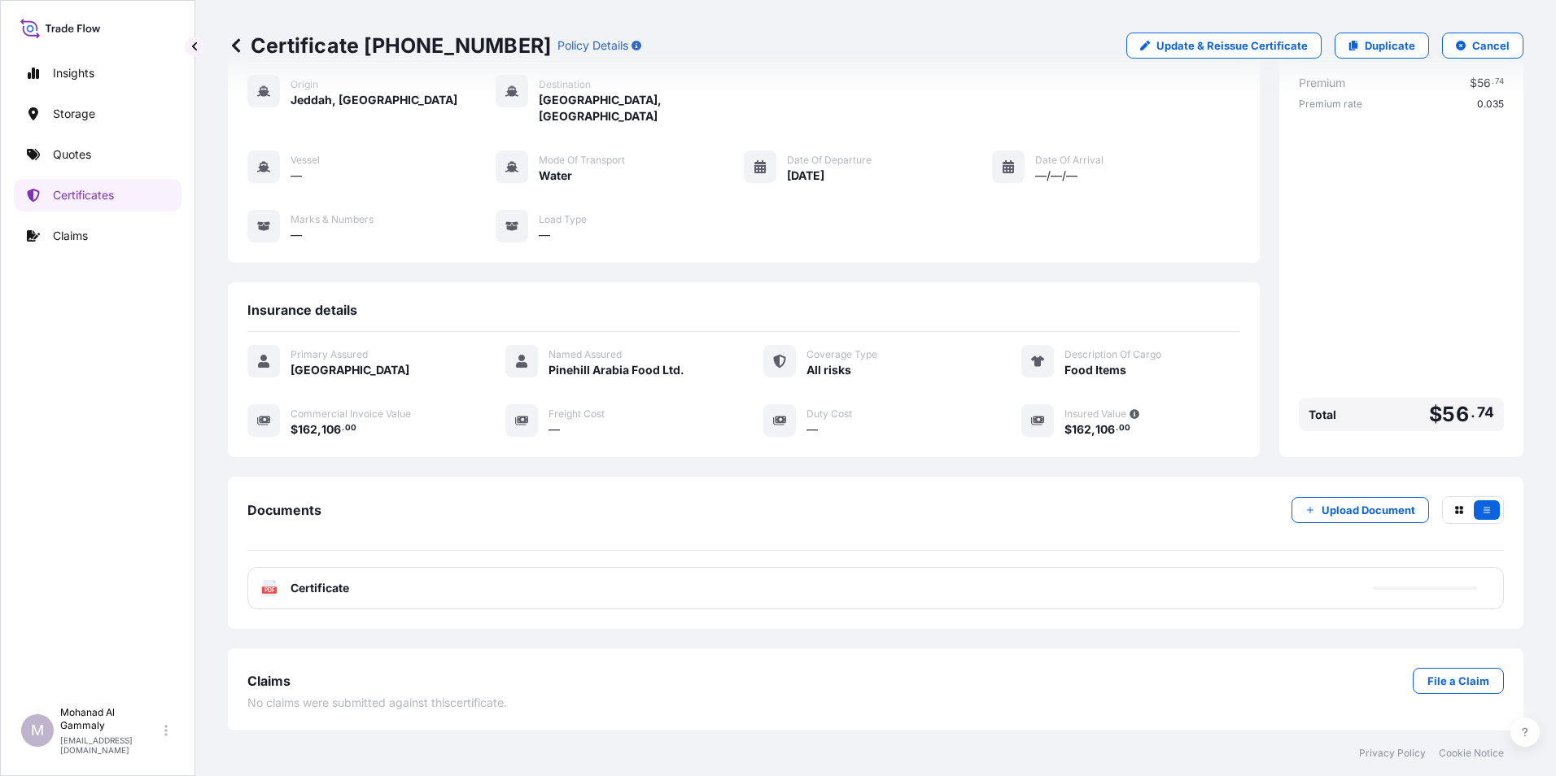
scroll to position [63, 0]
